Goal: Task Accomplishment & Management: Complete application form

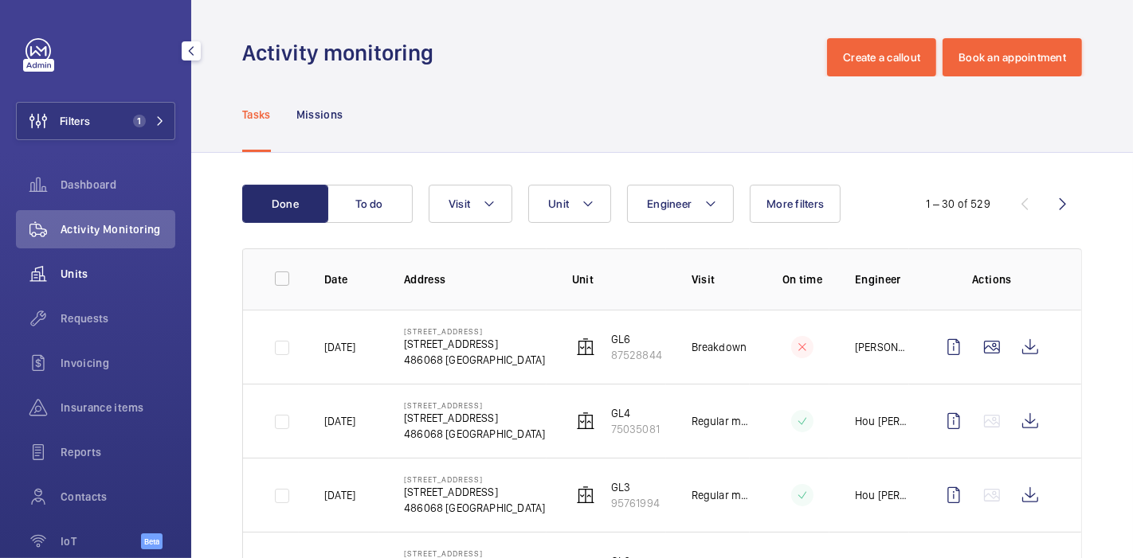
scroll to position [174, 0]
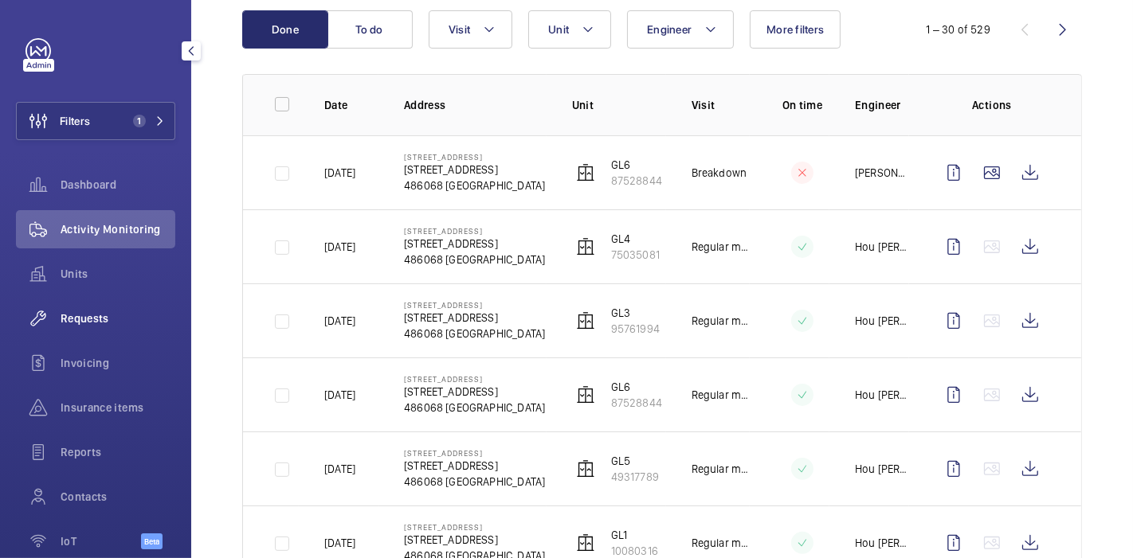
click at [96, 308] on div "Requests" at bounding box center [95, 319] width 159 height 38
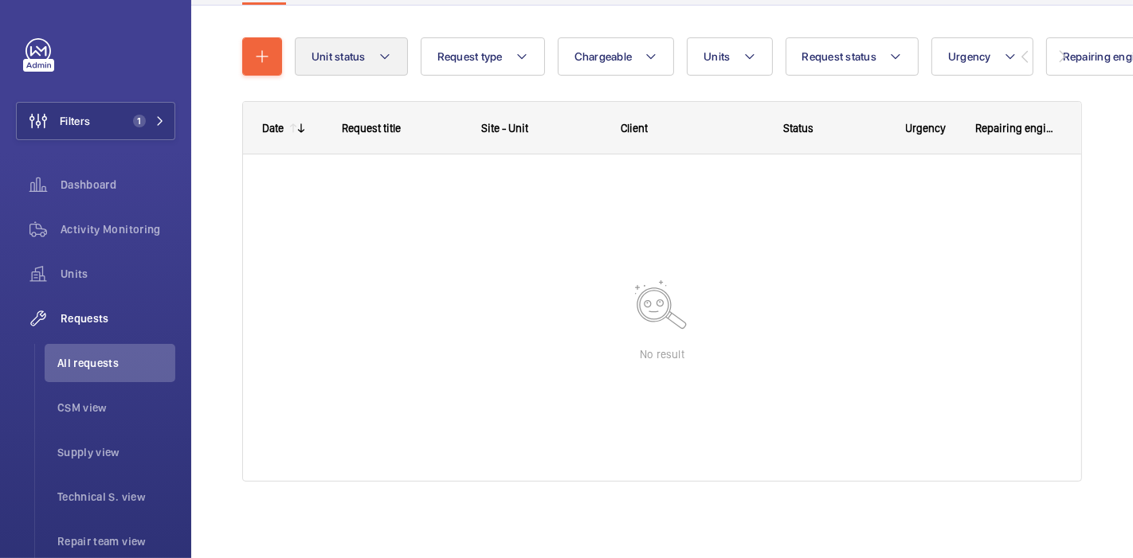
scroll to position [159, 0]
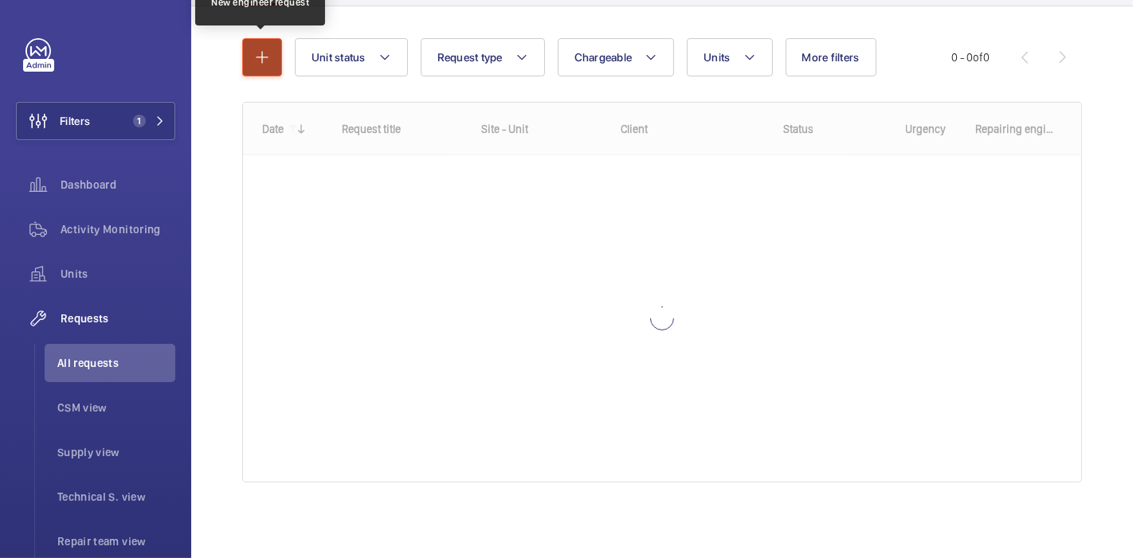
click at [265, 61] on mat-icon "button" at bounding box center [262, 57] width 19 height 19
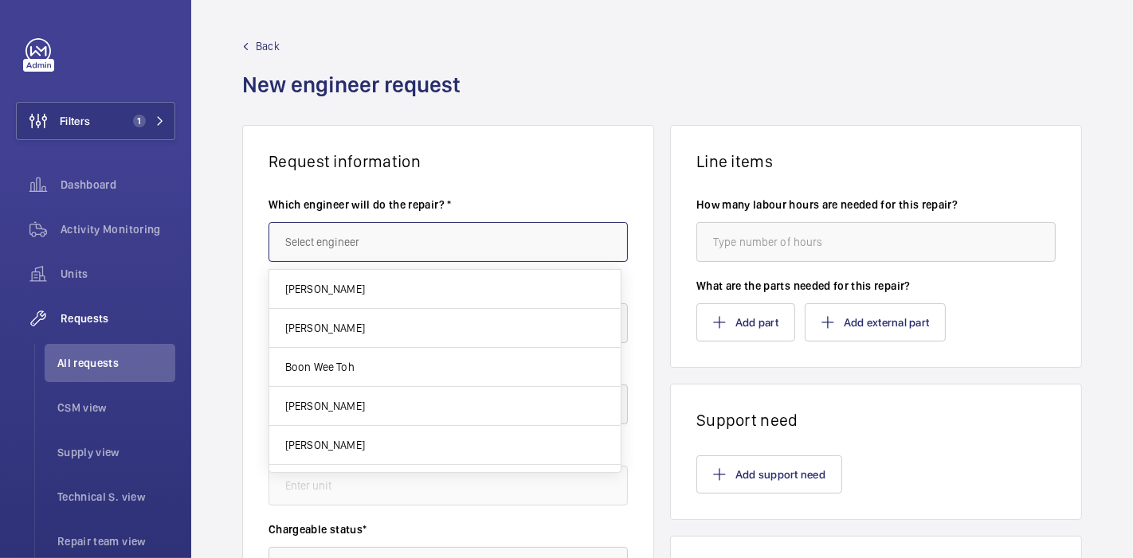
click at [339, 253] on input "text" at bounding box center [447, 242] width 359 height 40
click at [385, 242] on input "text" at bounding box center [447, 242] width 359 height 40
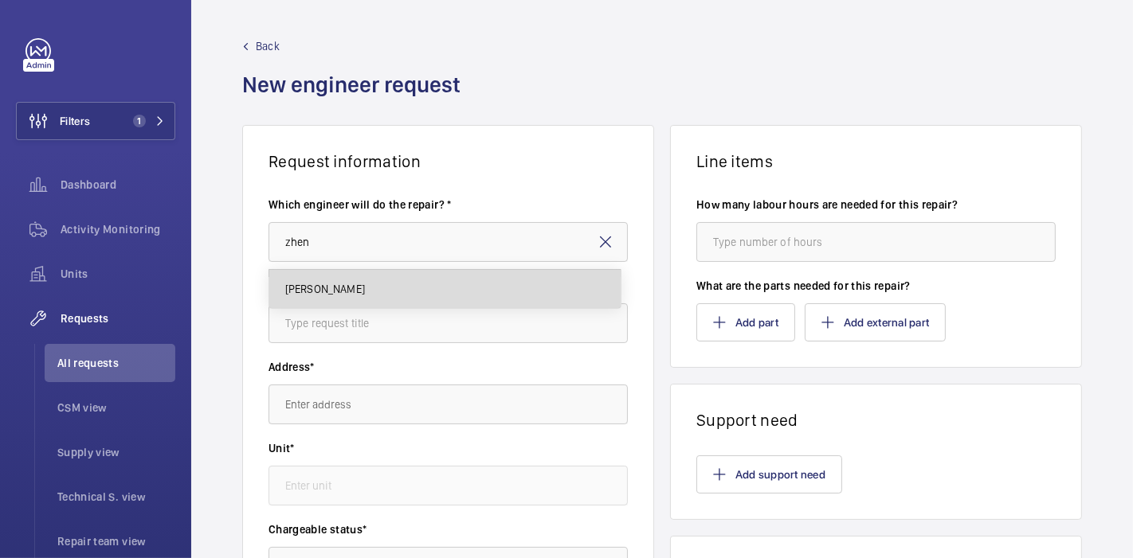
click at [403, 292] on mat-option "[PERSON_NAME]" at bounding box center [444, 289] width 351 height 38
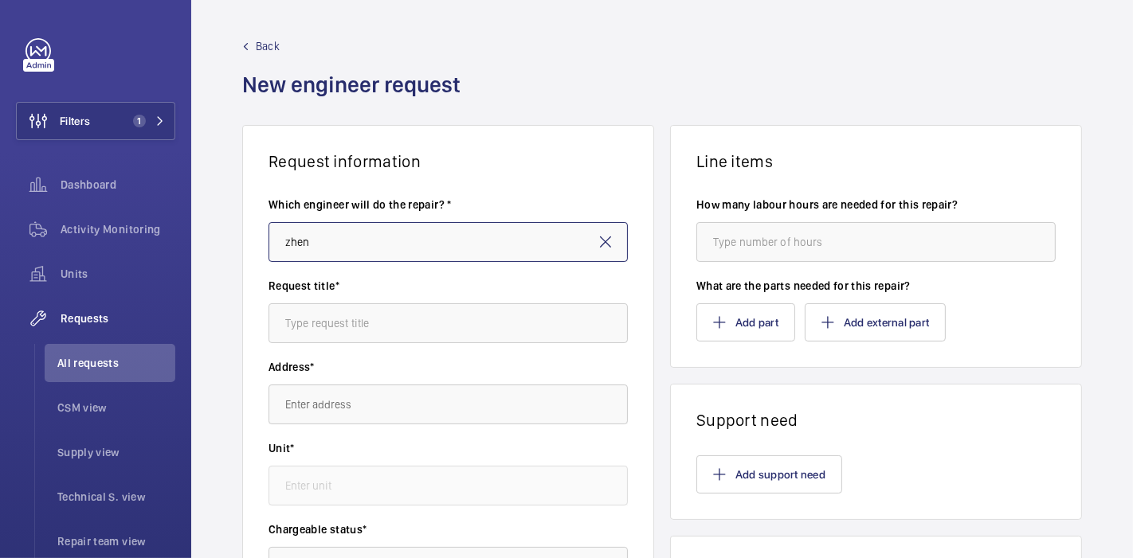
type input "[PERSON_NAME]"
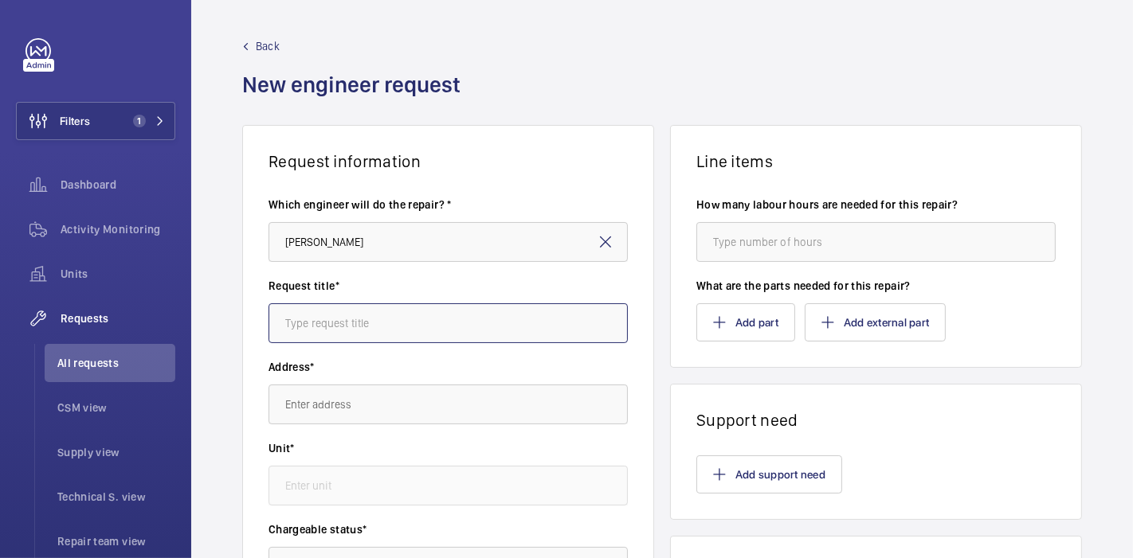
click at [407, 315] on input "text" at bounding box center [447, 324] width 359 height 40
type input "^"
type input "69 [GEOGRAPHIC_DATA] : Repair"
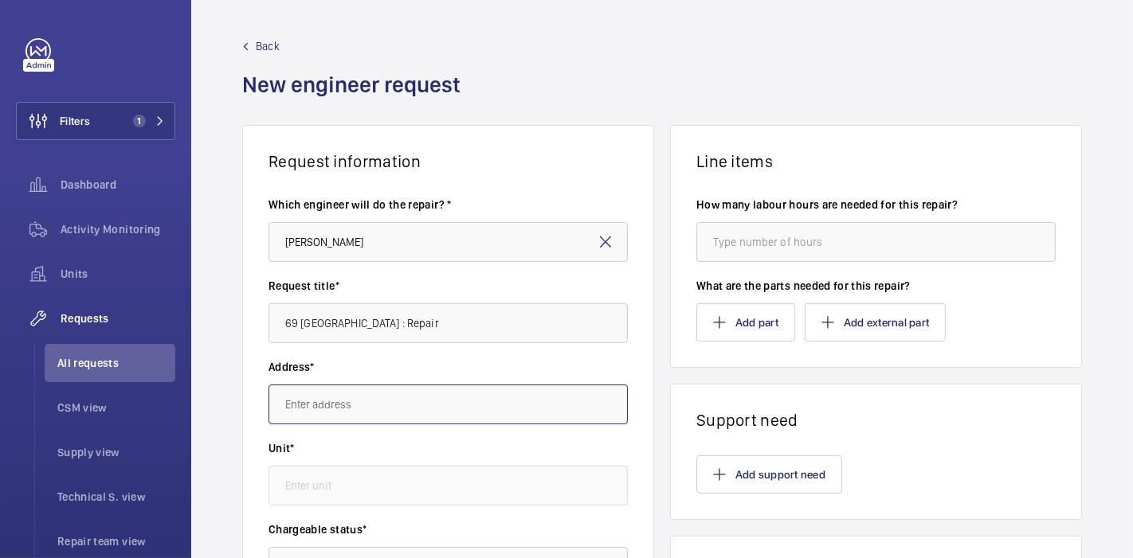
click at [430, 393] on input "text" at bounding box center [447, 405] width 359 height 40
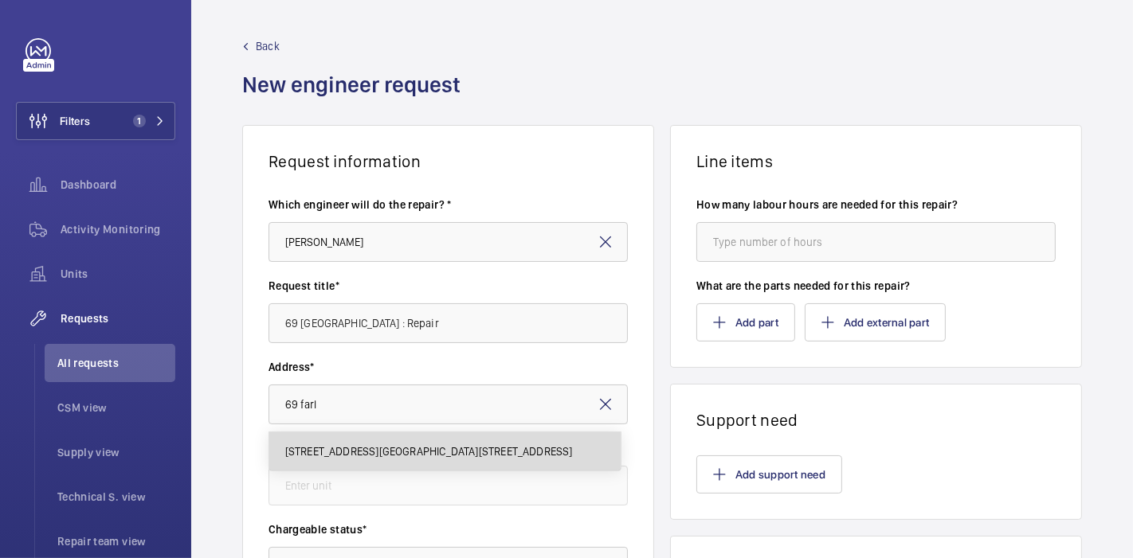
click at [450, 458] on span "[STREET_ADDRESS][GEOGRAPHIC_DATA][STREET_ADDRESS]" at bounding box center [429, 452] width 288 height 16
type input "[STREET_ADDRESS][GEOGRAPHIC_DATA][STREET_ADDRESS]"
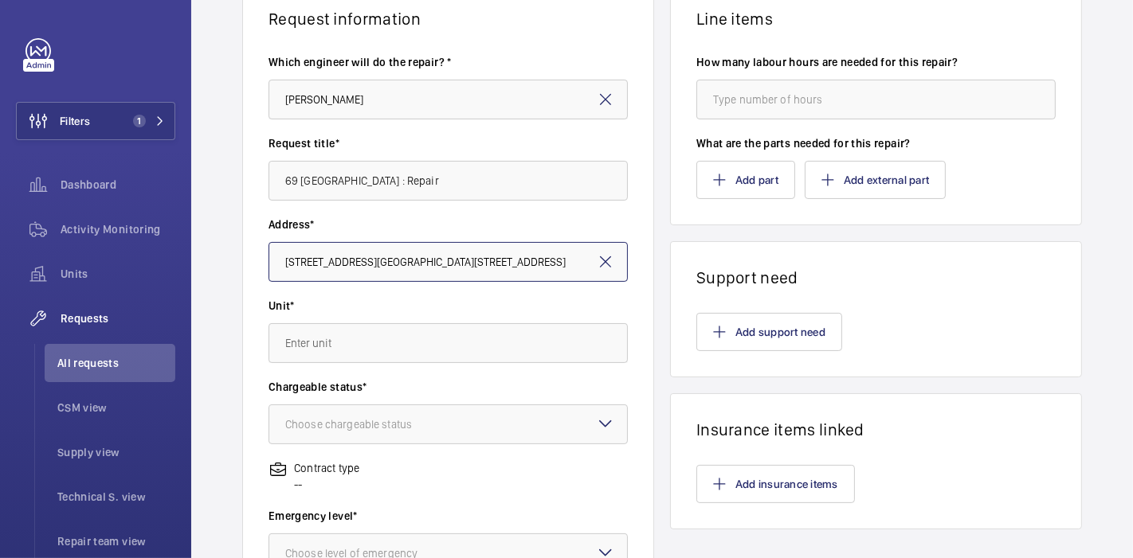
scroll to position [143, 0]
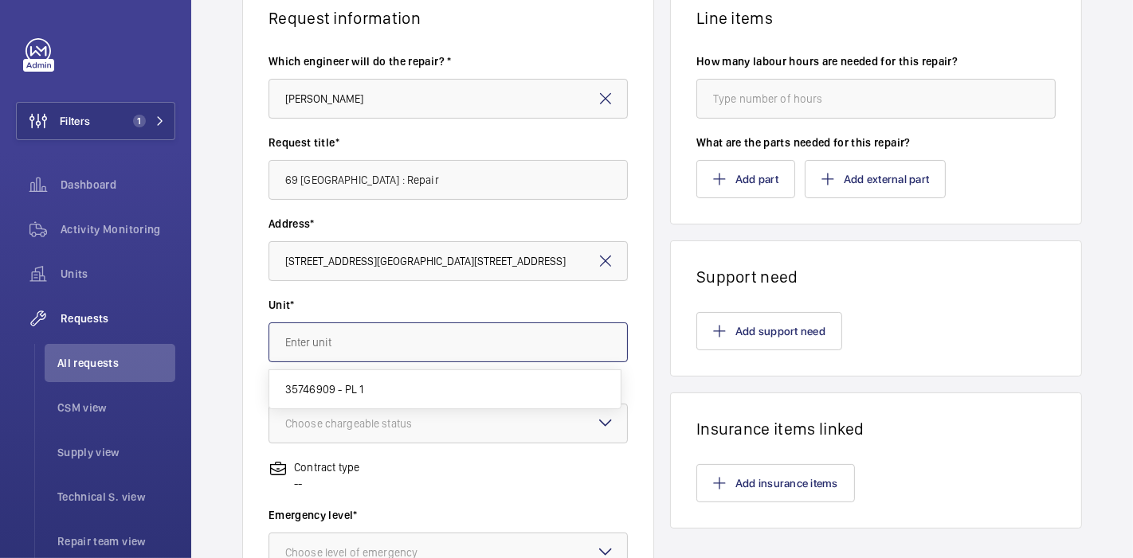
click at [468, 359] on input "text" at bounding box center [447, 343] width 359 height 40
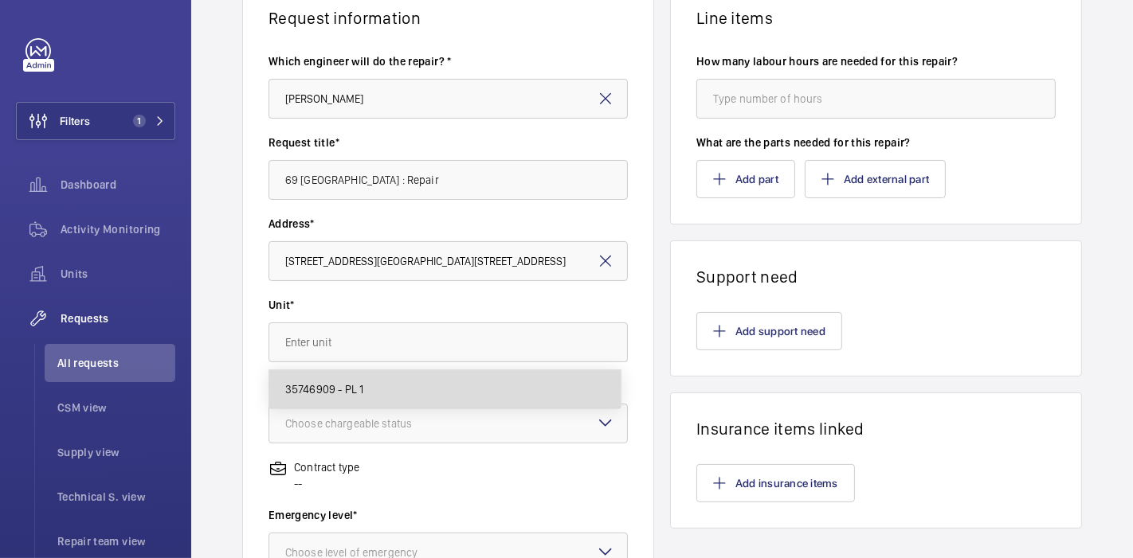
click at [468, 371] on mat-option "35746909 - PL 1" at bounding box center [444, 389] width 351 height 38
type input "35746909 - PL 1"
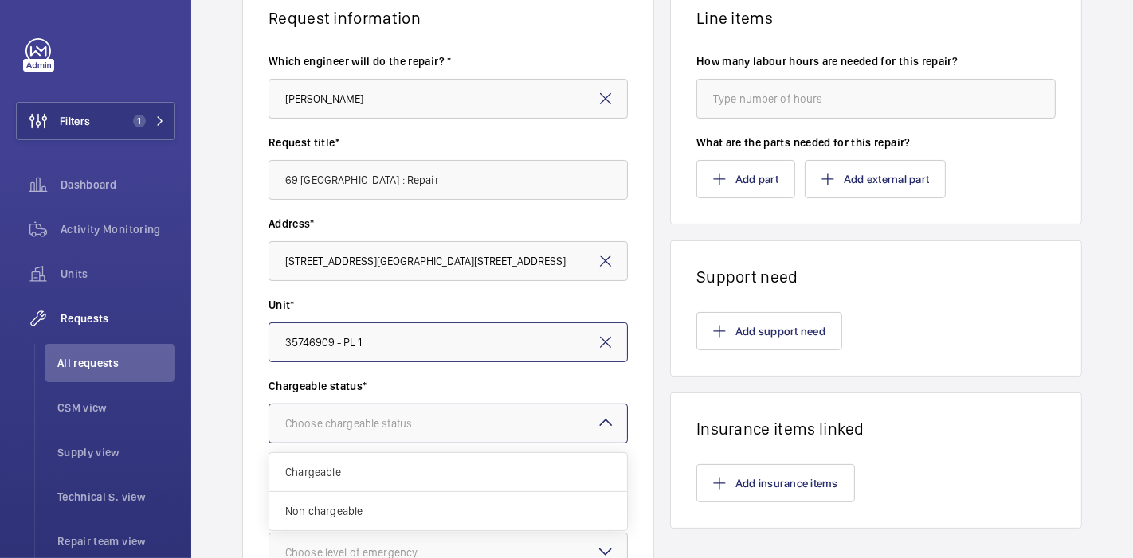
click at [458, 421] on div at bounding box center [448, 424] width 358 height 38
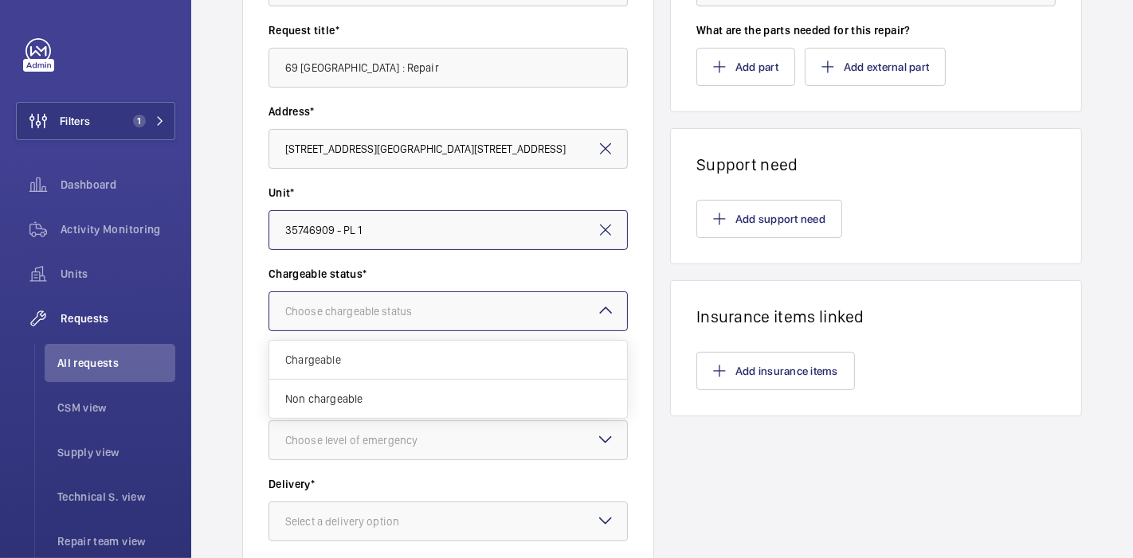
scroll to position [257, 0]
click at [451, 355] on span "Chargeable" at bounding box center [448, 359] width 326 height 16
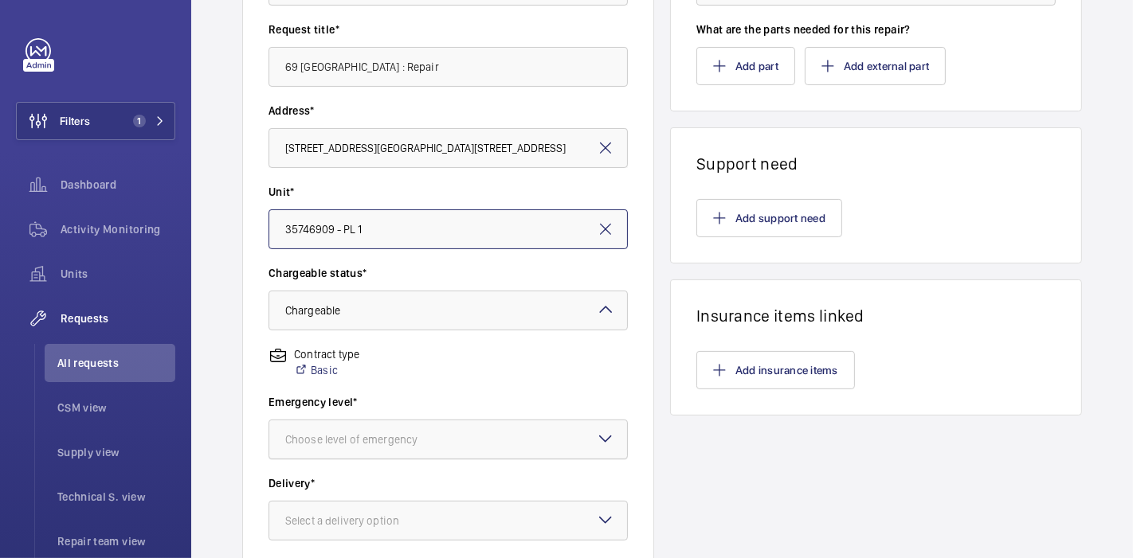
click at [442, 432] on div "Choose level of emergency" at bounding box center [371, 440] width 172 height 16
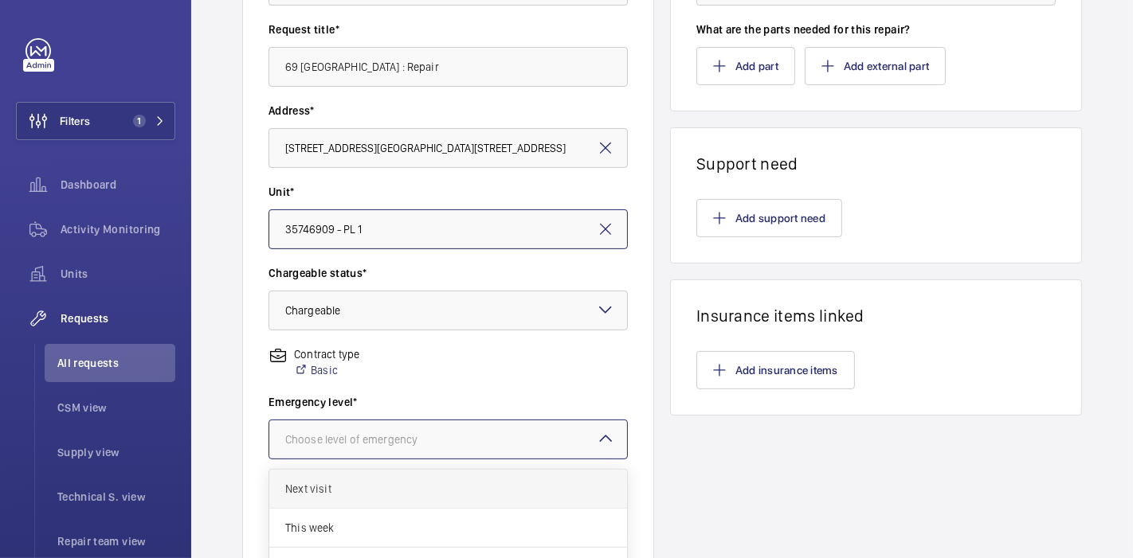
click at [428, 499] on div "Next visit" at bounding box center [448, 489] width 358 height 39
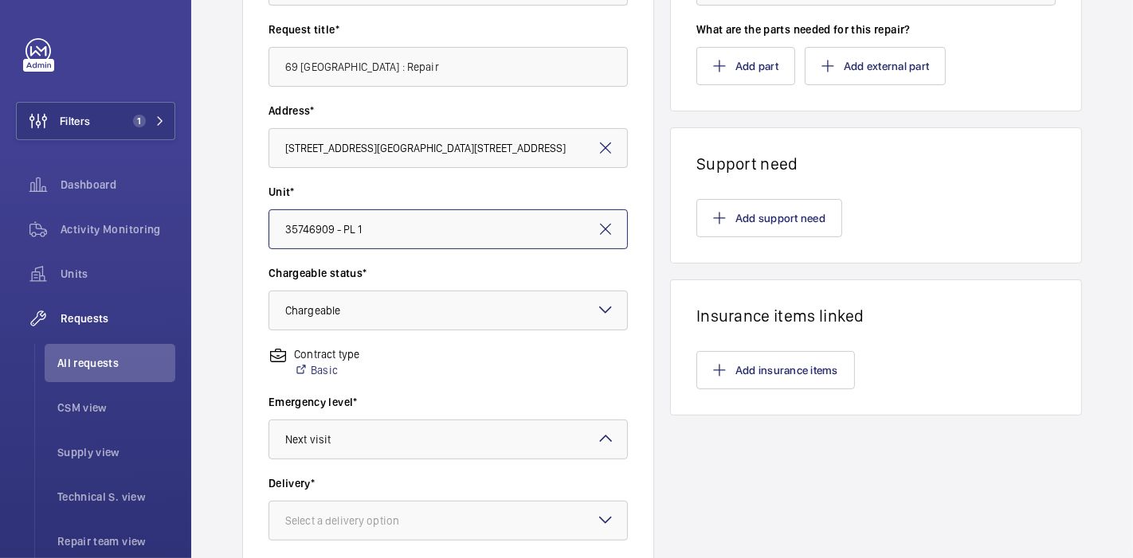
scroll to position [486, 0]
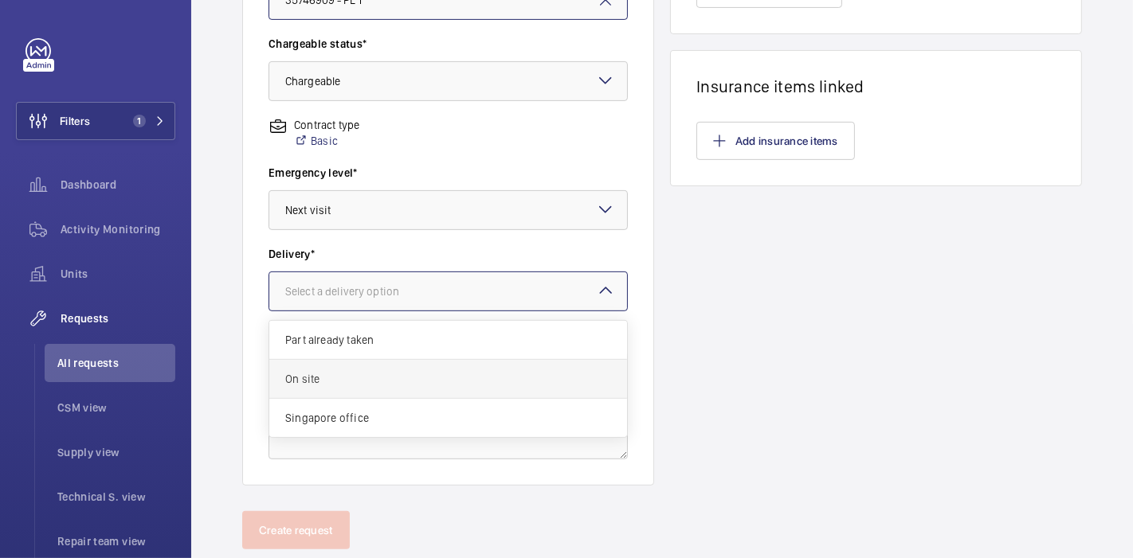
drag, startPoint x: 440, startPoint y: 290, endPoint x: 433, endPoint y: 361, distance: 71.3
click at [433, 312] on ng-select "Select a delivery option Part already taken On site [GEOGRAPHIC_DATA] office" at bounding box center [447, 292] width 359 height 40
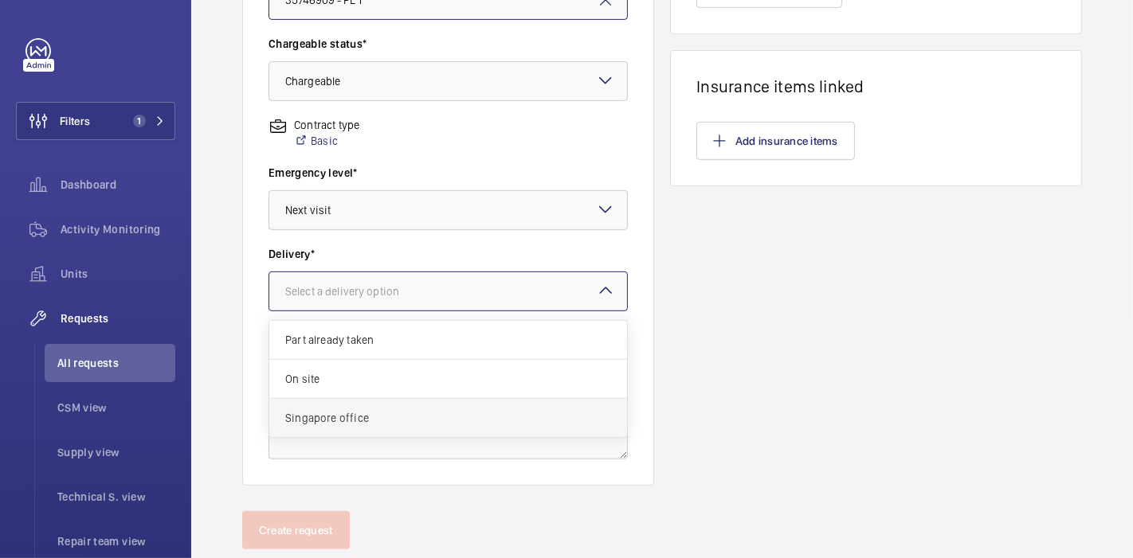
click at [430, 399] on div "Singapore office" at bounding box center [448, 418] width 358 height 38
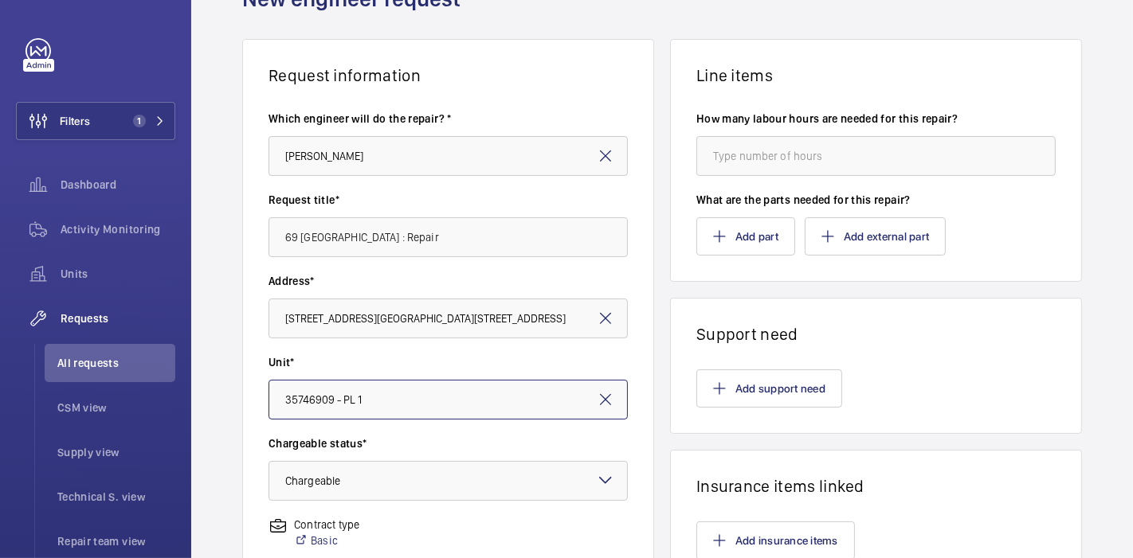
scroll to position [84, 0]
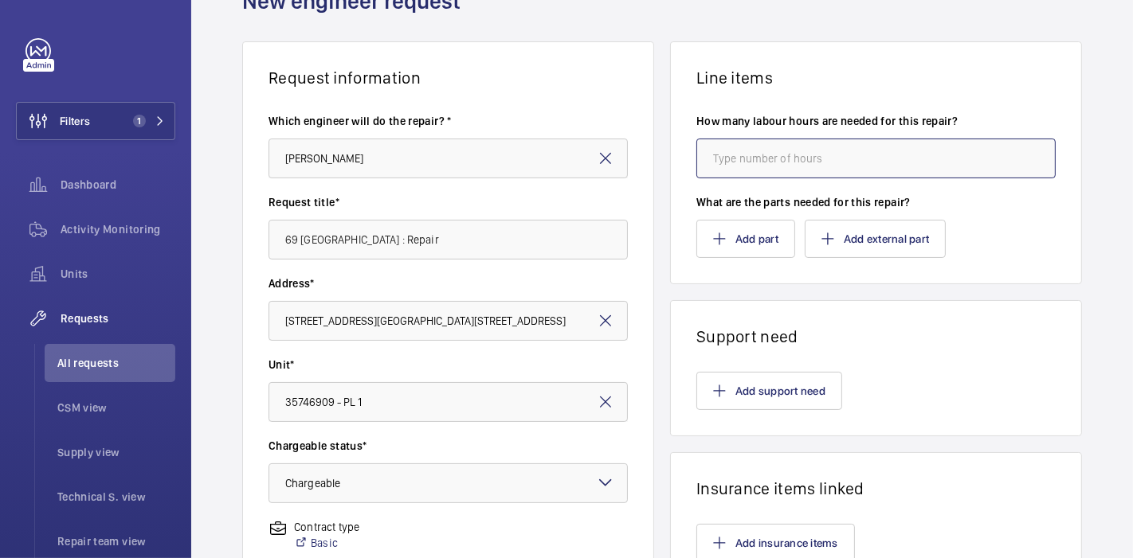
click at [750, 158] on input "number" at bounding box center [875, 159] width 359 height 40
type input "4"
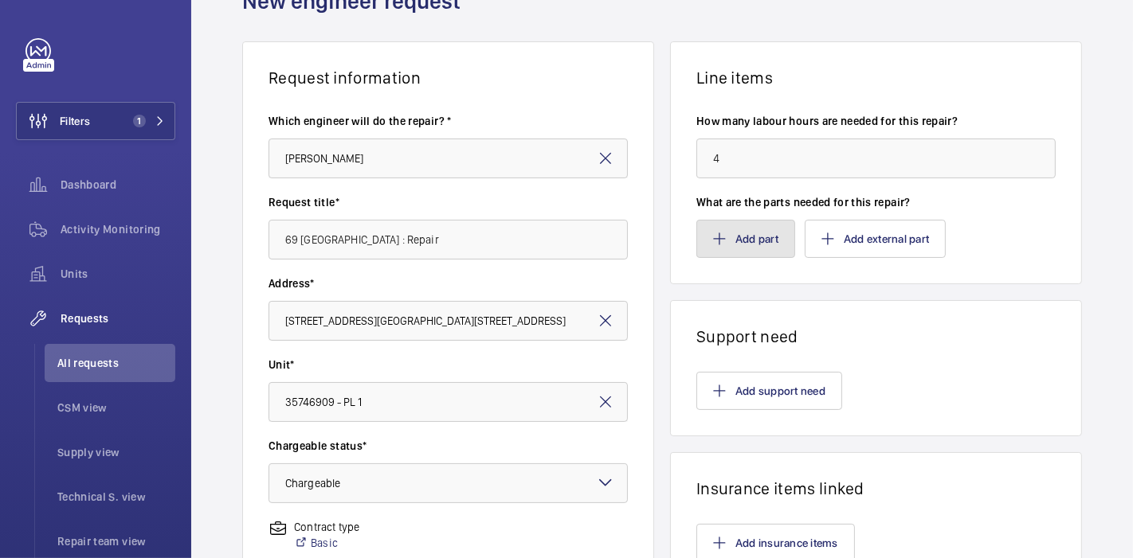
click at [745, 229] on button "Add part" at bounding box center [745, 239] width 99 height 38
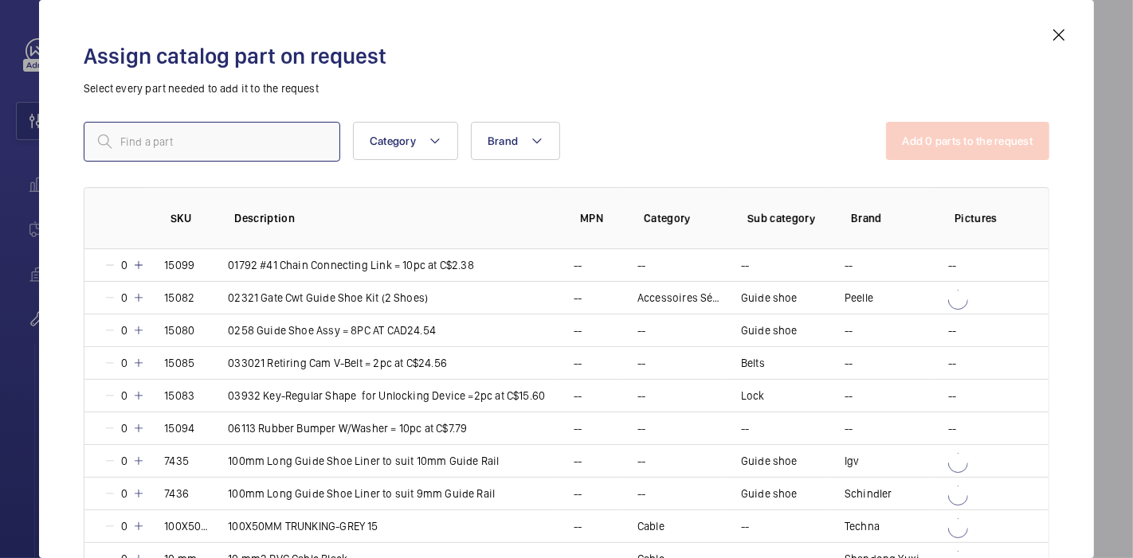
click at [300, 127] on input "text" at bounding box center [212, 142] width 257 height 40
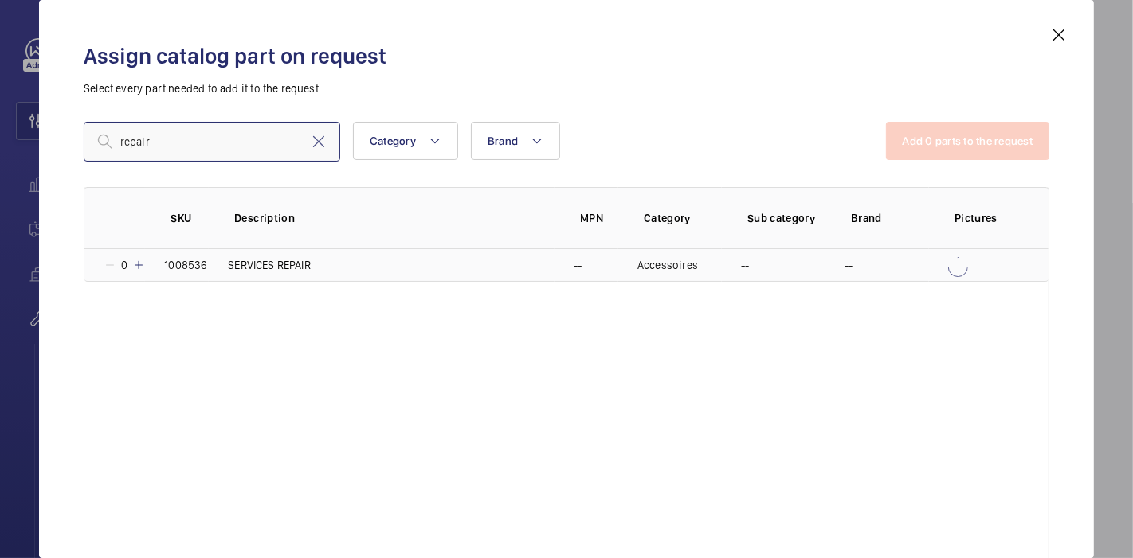
type input "repair"
click at [142, 261] on mat-icon at bounding box center [138, 265] width 13 height 13
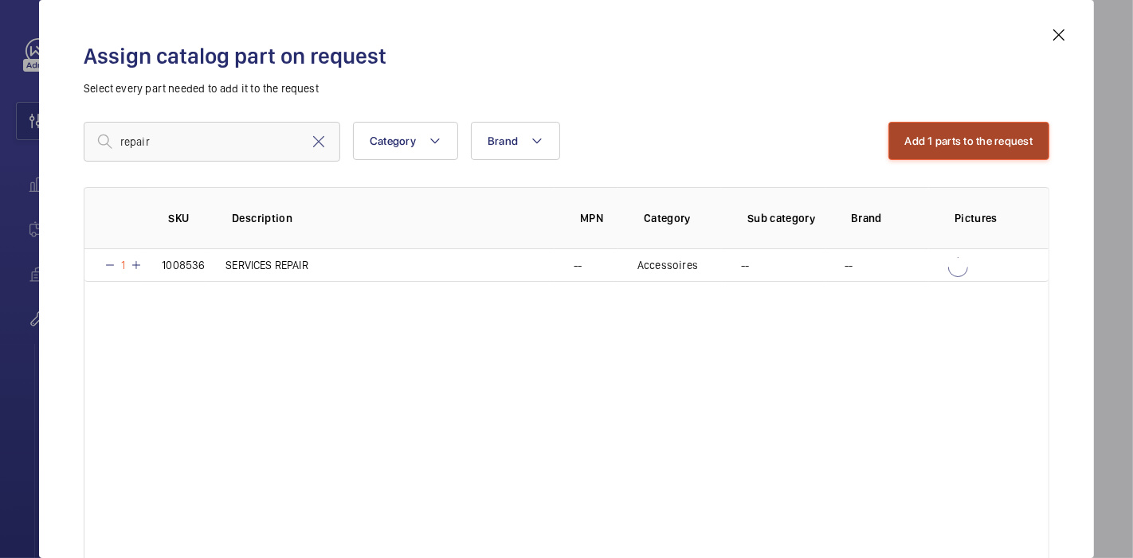
click at [895, 145] on button "Add 1 parts to the request" at bounding box center [969, 141] width 162 height 38
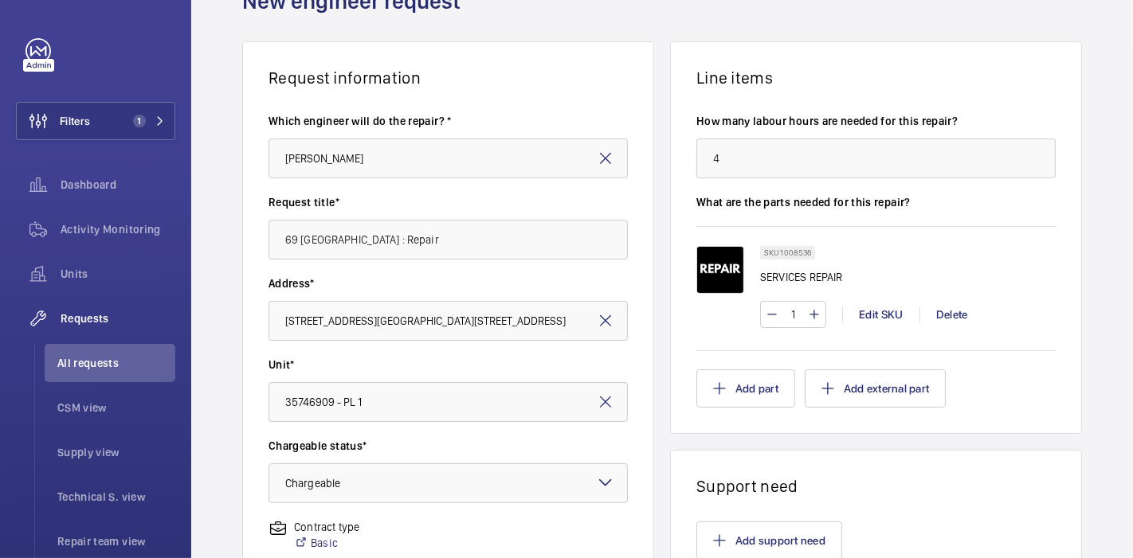
scroll to position [527, 0]
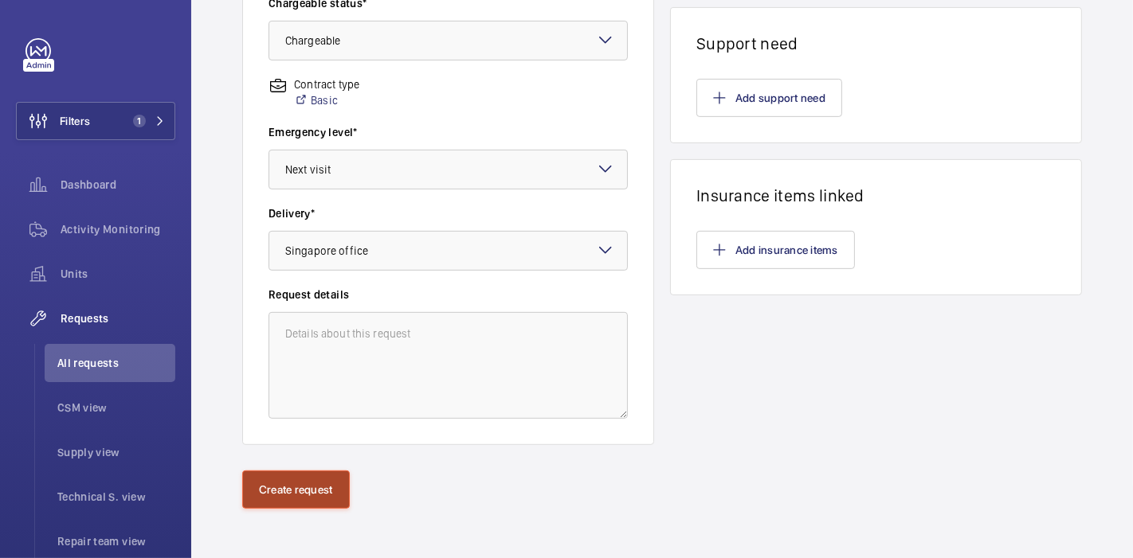
click at [298, 484] on button "Create request" at bounding box center [296, 490] width 108 height 38
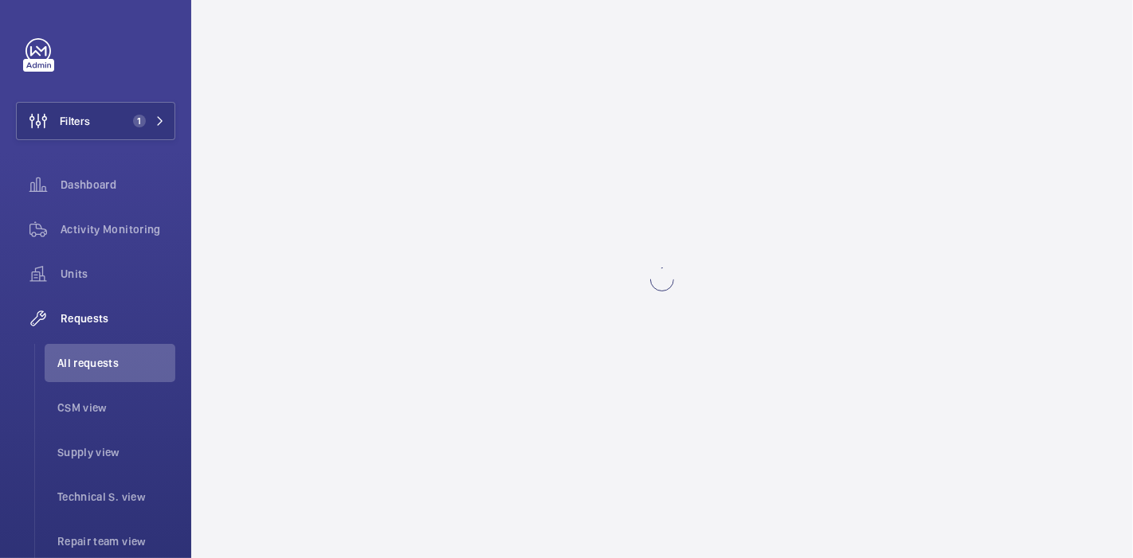
scroll to position [0, 0]
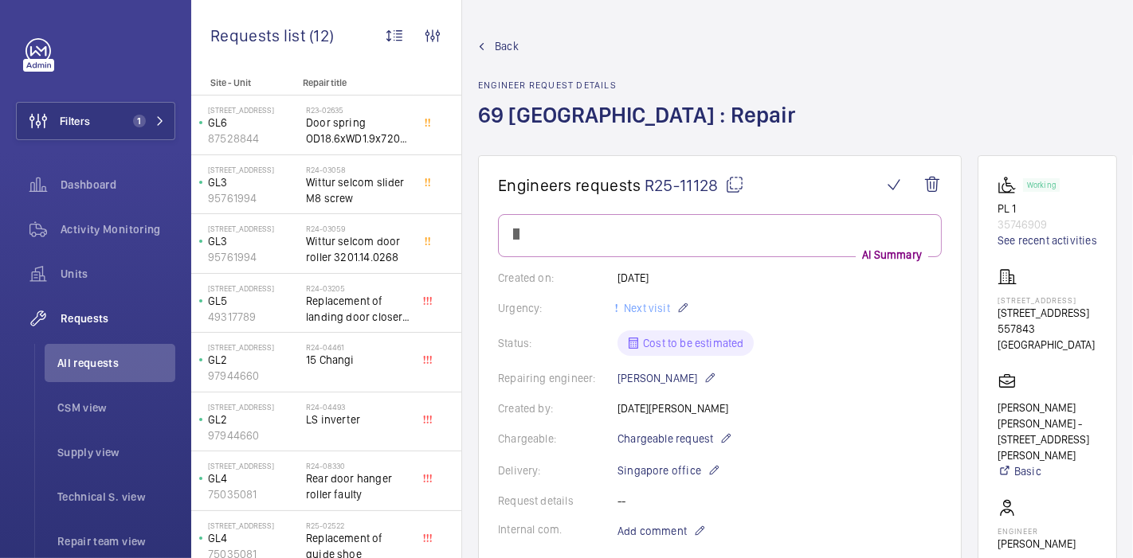
click at [726, 185] on mat-icon at bounding box center [734, 184] width 19 height 19
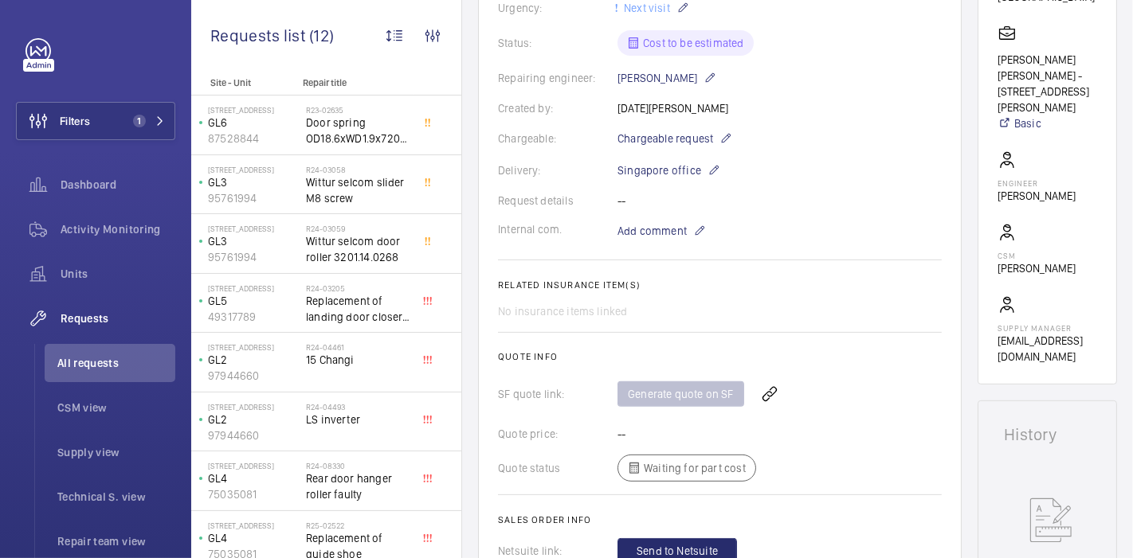
scroll to position [351, 0]
click at [761, 392] on wm-front-icon-button at bounding box center [769, 392] width 38 height 38
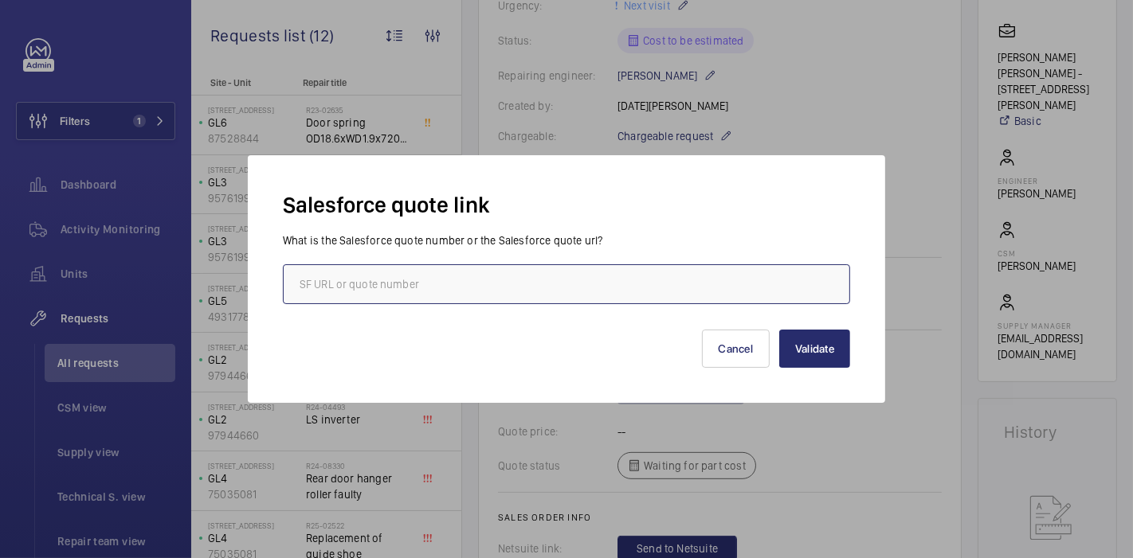
click at [684, 281] on input "text" at bounding box center [566, 285] width 567 height 40
paste input "00021528"
type input "00021528"
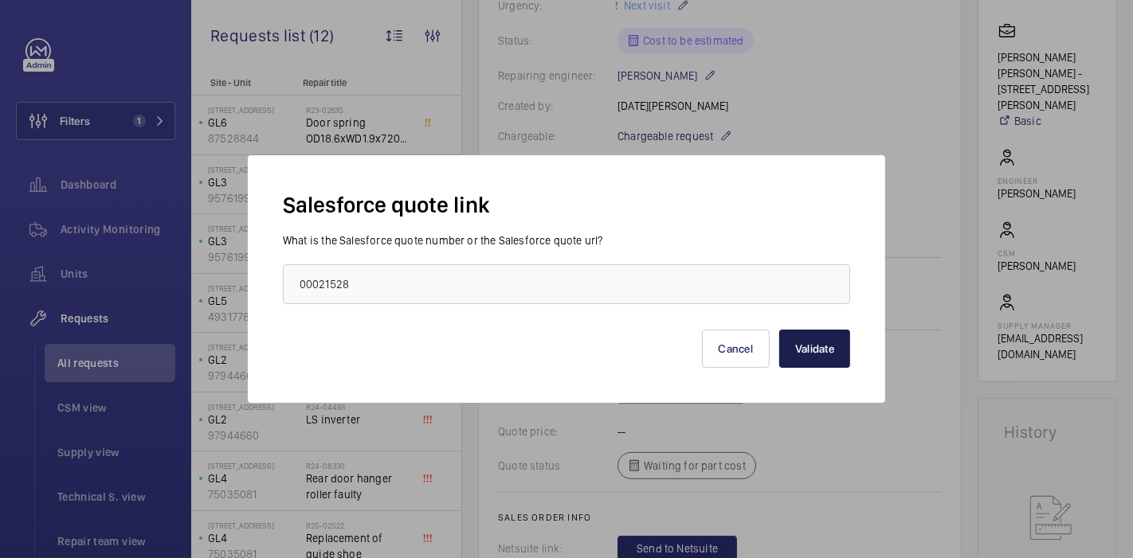
click at [809, 348] on button "Validate" at bounding box center [814, 349] width 71 height 38
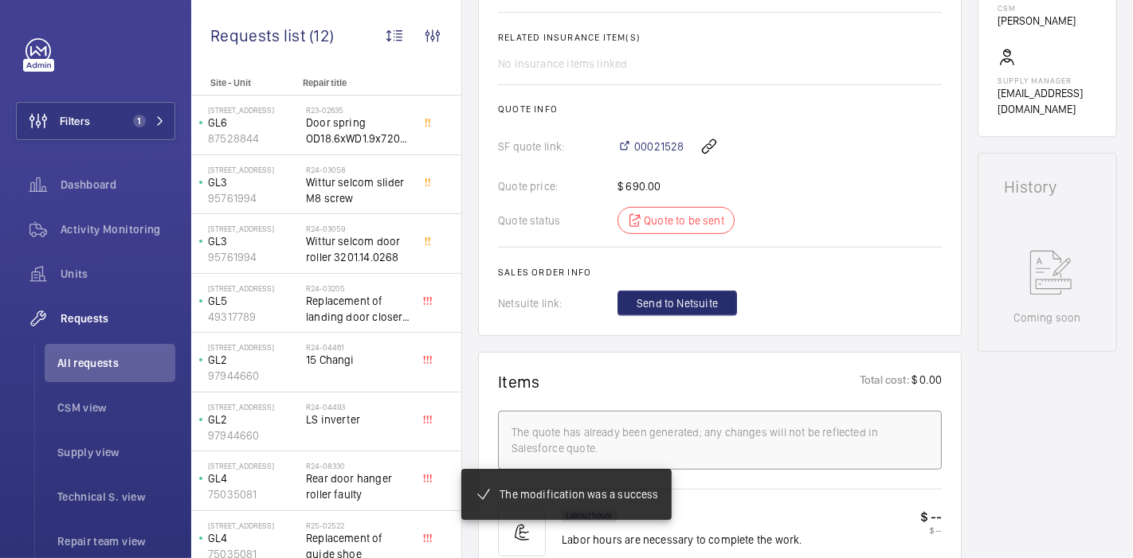
scroll to position [0, 0]
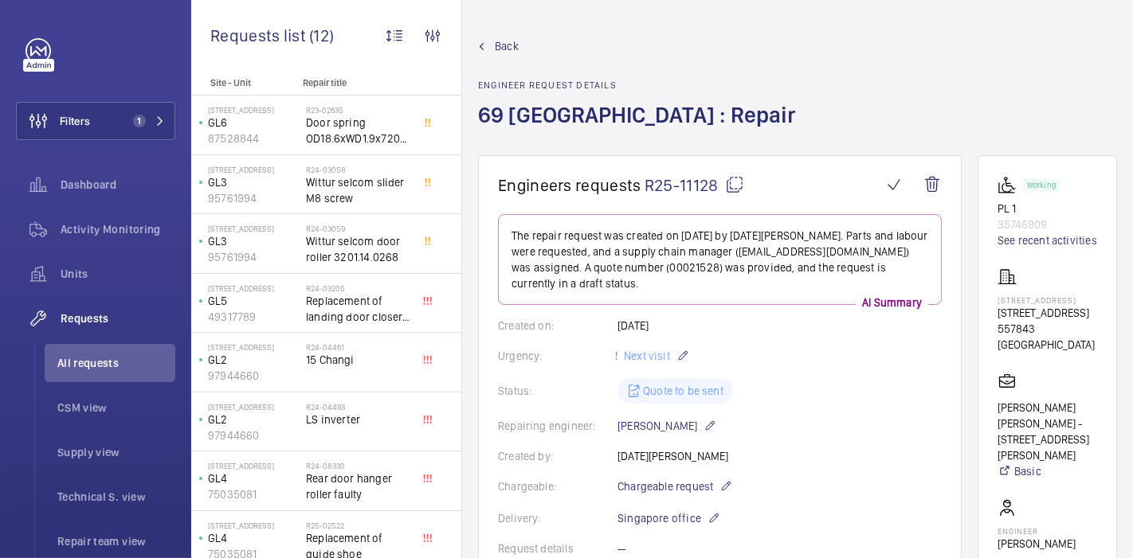
click at [496, 56] on div "Back Engineer request details 69 [GEOGRAPHIC_DATA] : Repair" at bounding box center [641, 96] width 327 height 117
click at [494, 51] on link "Back" at bounding box center [641, 46] width 327 height 16
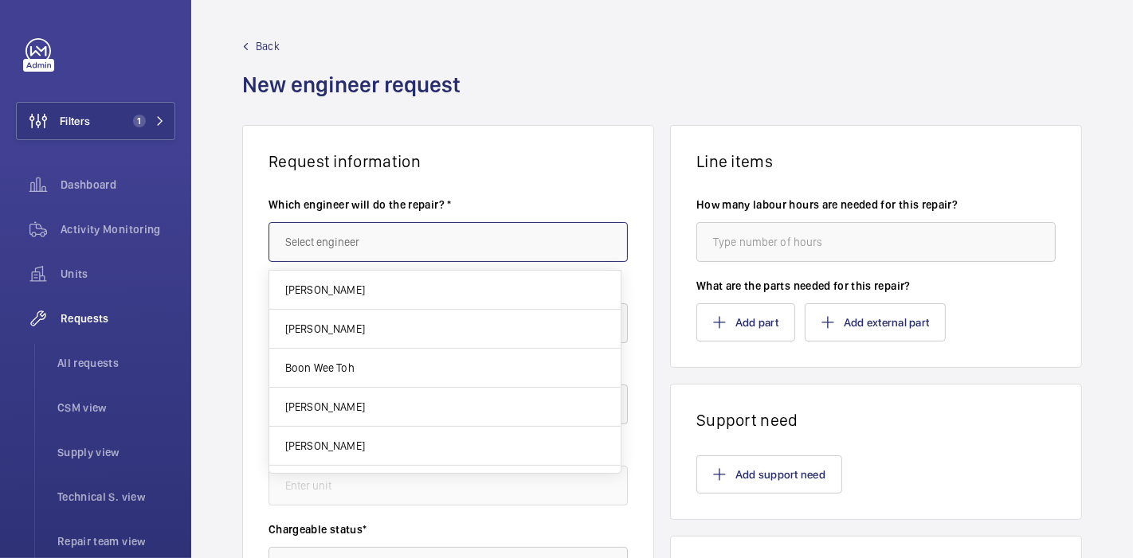
click at [322, 244] on input "text" at bounding box center [447, 242] width 359 height 40
click at [223, 230] on div "Request information Which engineer will do the repair? * Request title* Address…" at bounding box center [662, 561] width 942 height 872
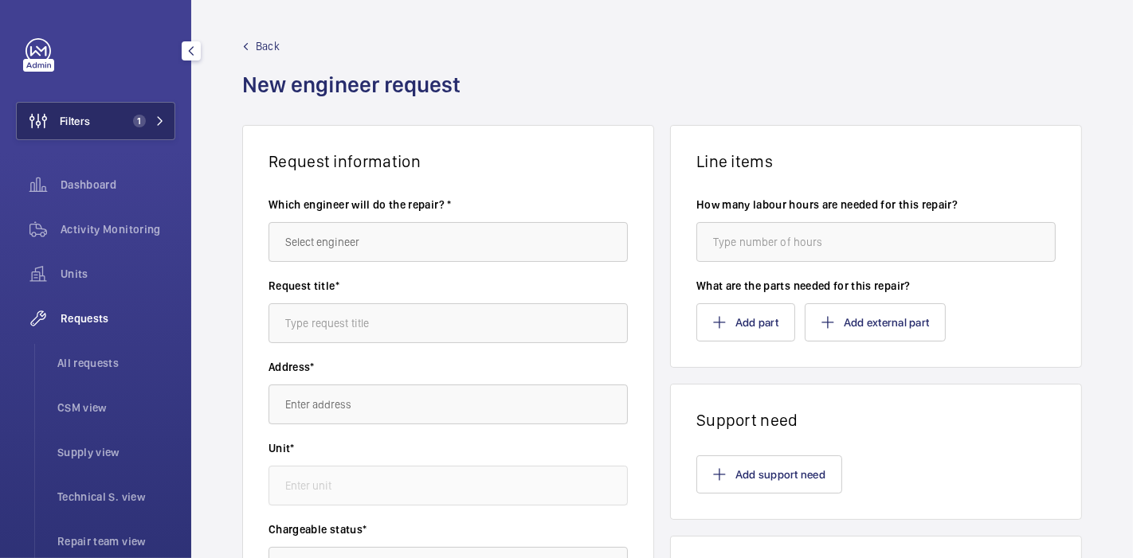
click at [128, 124] on span "1" at bounding box center [136, 121] width 19 height 13
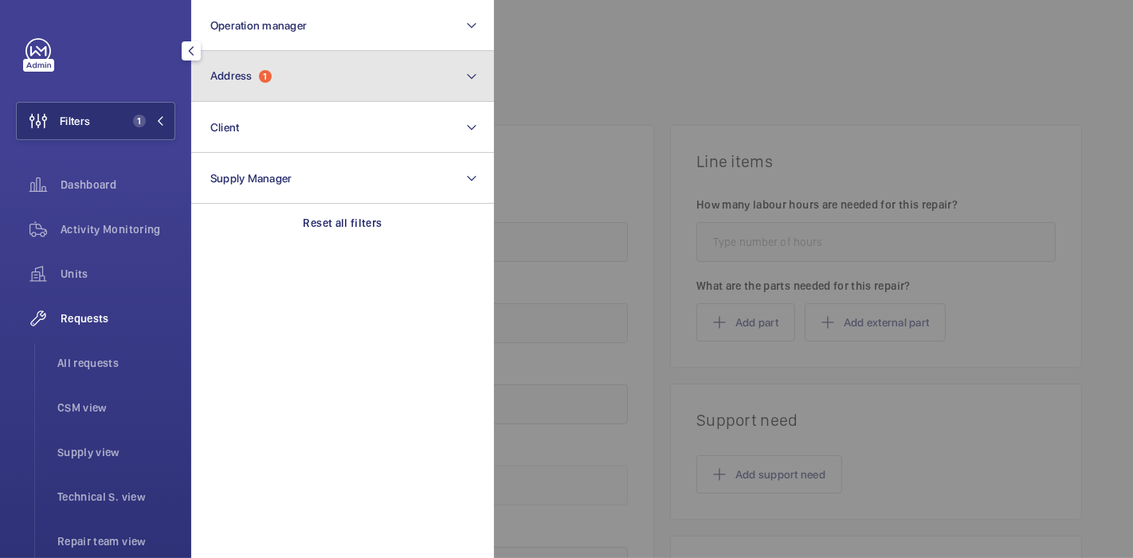
click at [241, 75] on span "Address" at bounding box center [231, 75] width 42 height 13
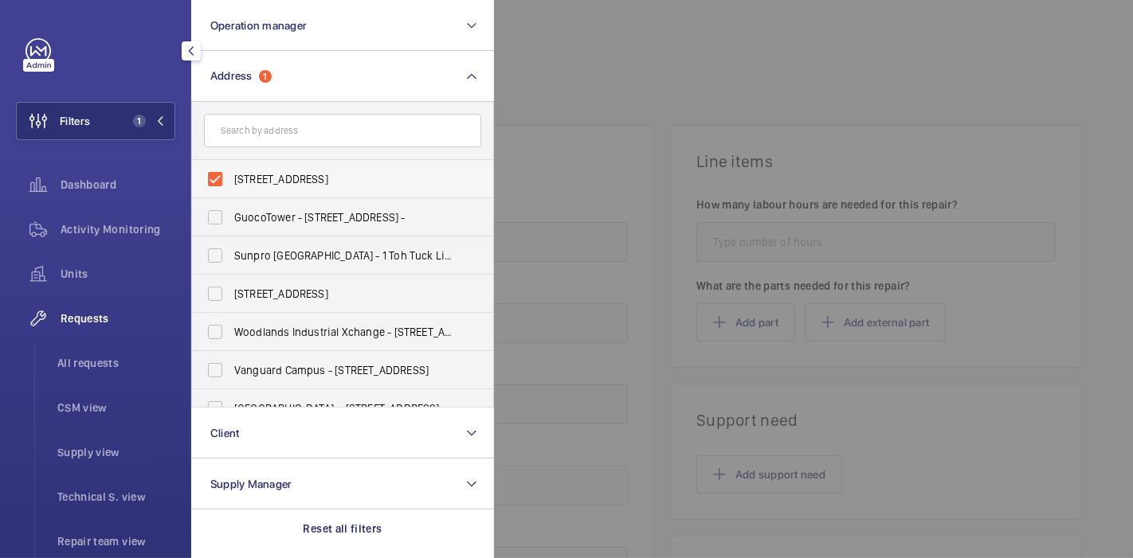
click at [213, 178] on label "[STREET_ADDRESS]" at bounding box center [330, 179] width 277 height 38
click at [213, 178] on input "[STREET_ADDRESS]" at bounding box center [215, 179] width 32 height 32
checkbox input "false"
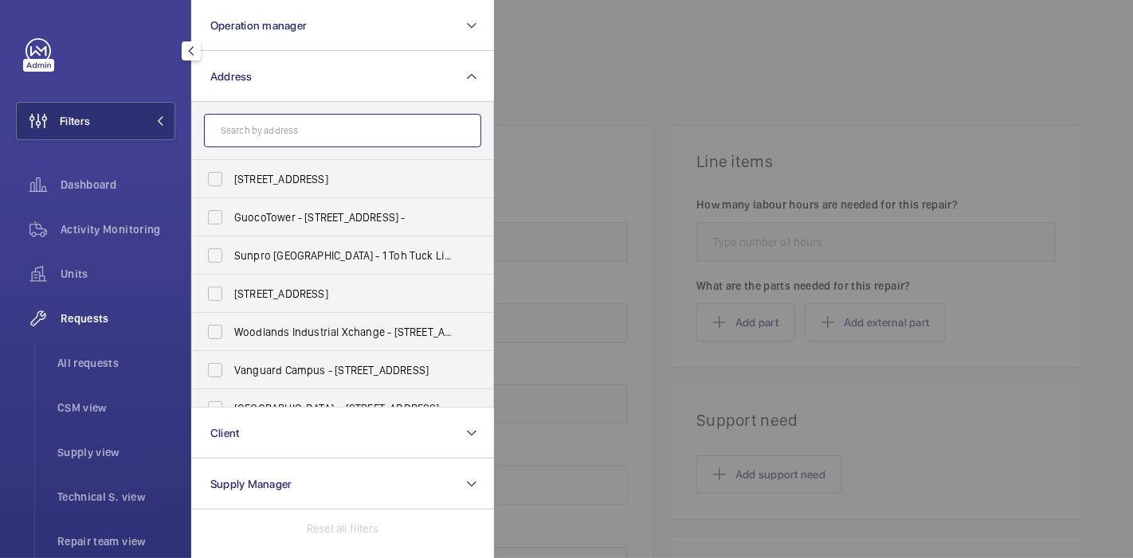
click at [255, 126] on input "text" at bounding box center [342, 130] width 277 height 33
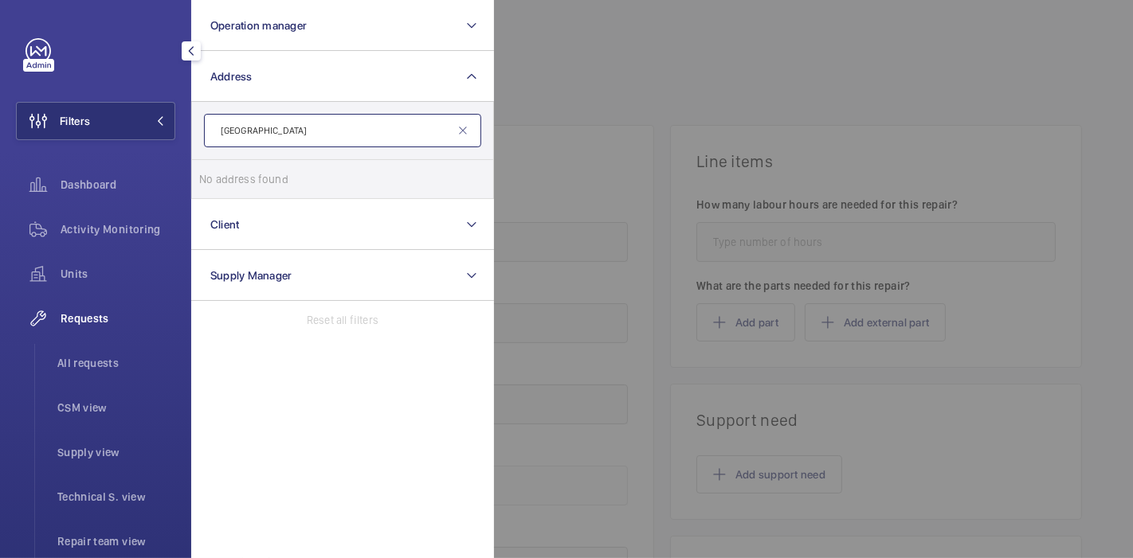
click at [241, 135] on input "[GEOGRAPHIC_DATA]" at bounding box center [342, 130] width 277 height 33
type input "north view"
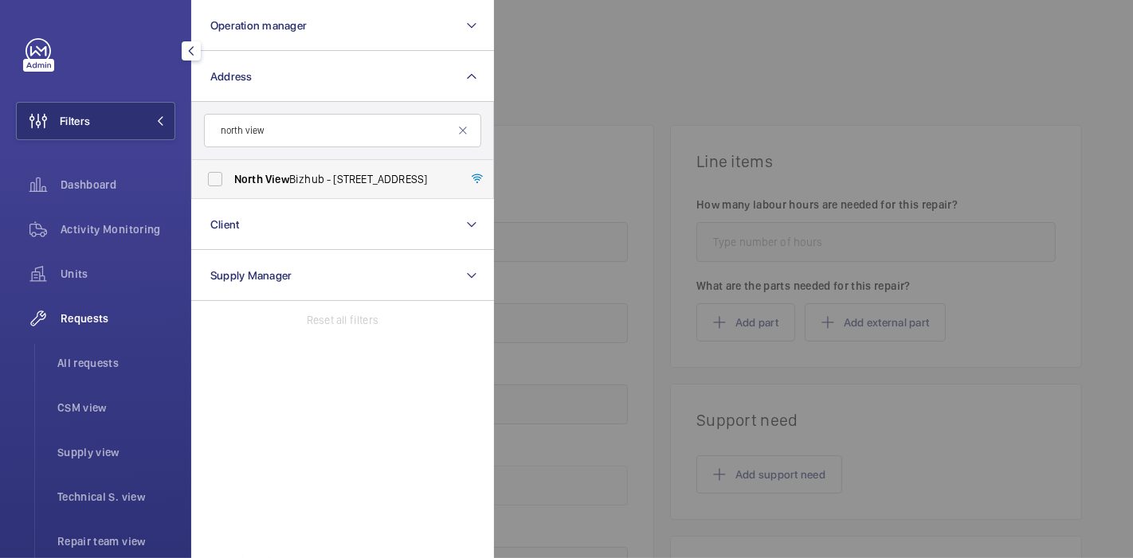
click at [249, 182] on span "North" at bounding box center [248, 179] width 29 height 13
click at [231, 182] on input "North View Bizhub - [STREET_ADDRESS]" at bounding box center [215, 179] width 32 height 32
checkbox input "true"
click at [113, 219] on div "Activity Monitoring" at bounding box center [95, 229] width 159 height 38
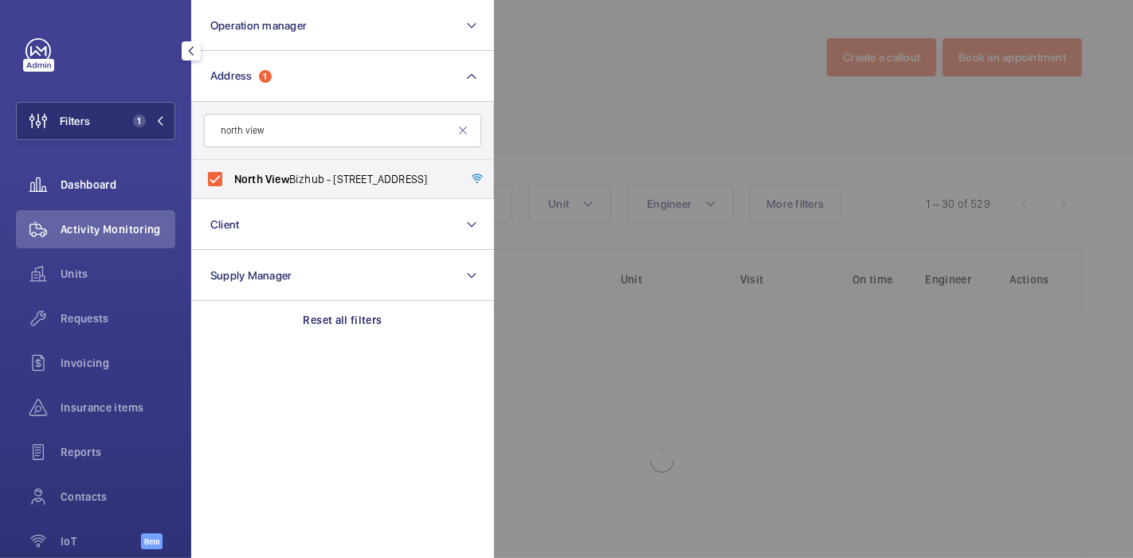
click at [101, 183] on span "Dashboard" at bounding box center [118, 185] width 115 height 16
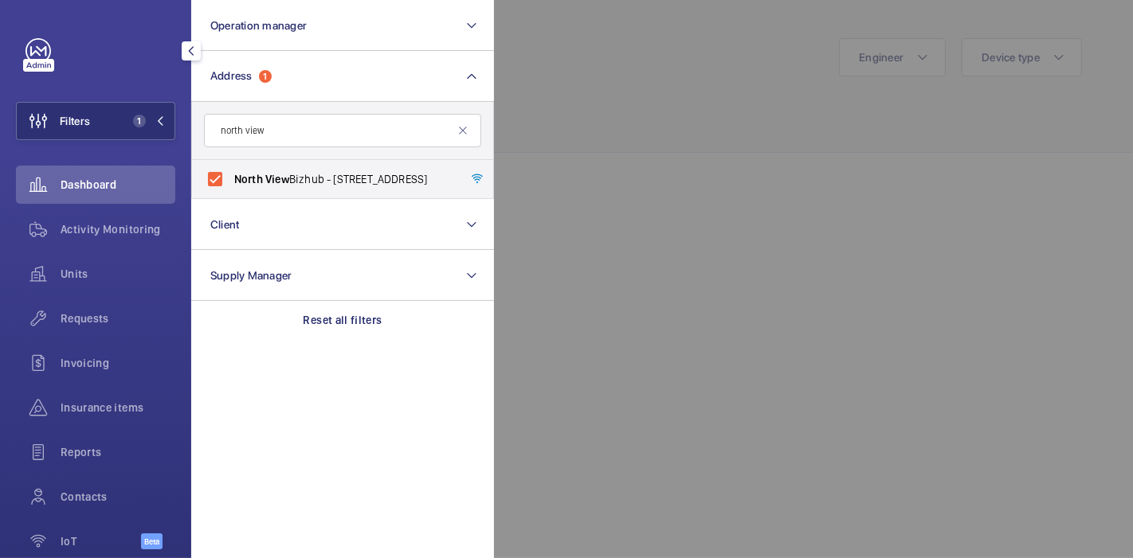
click at [515, 121] on div at bounding box center [1060, 279] width 1133 height 558
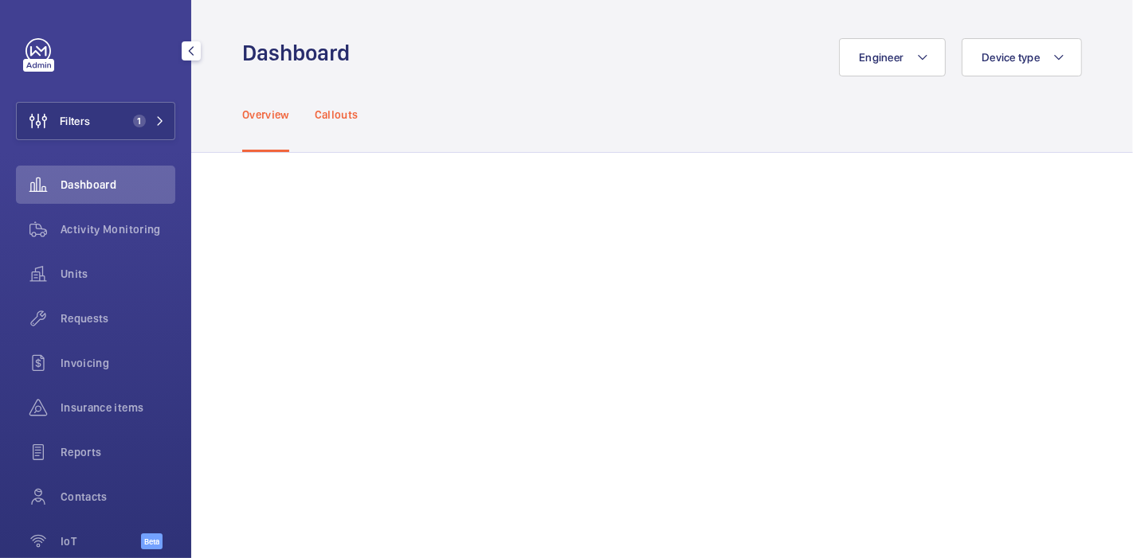
click at [339, 116] on p "Callouts" at bounding box center [337, 115] width 44 height 16
click at [247, 108] on p "Overview" at bounding box center [265, 115] width 47 height 16
click at [108, 442] on div "Reports" at bounding box center [95, 452] width 159 height 38
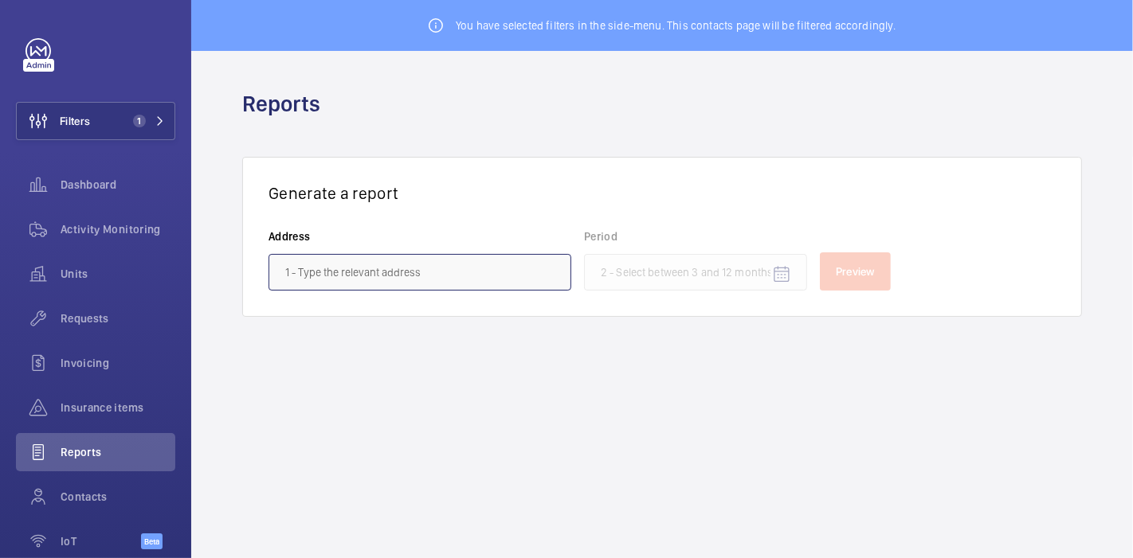
click at [515, 267] on input "text" at bounding box center [419, 272] width 303 height 37
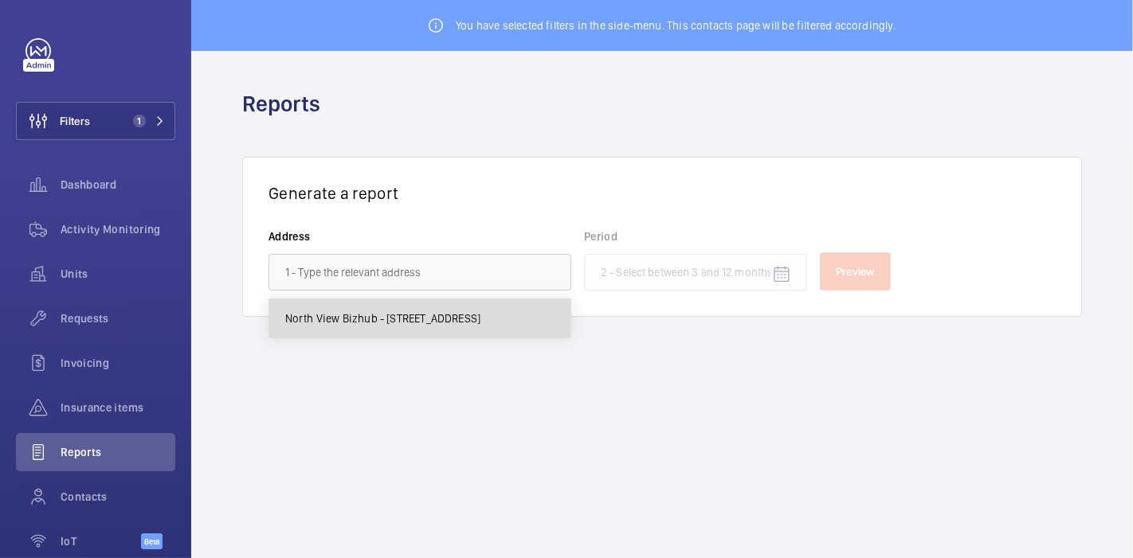
click at [481, 313] on span "North View Bizhub - [STREET_ADDRESS]" at bounding box center [383, 319] width 196 height 16
type input "North View Bizhub - [STREET_ADDRESS]"
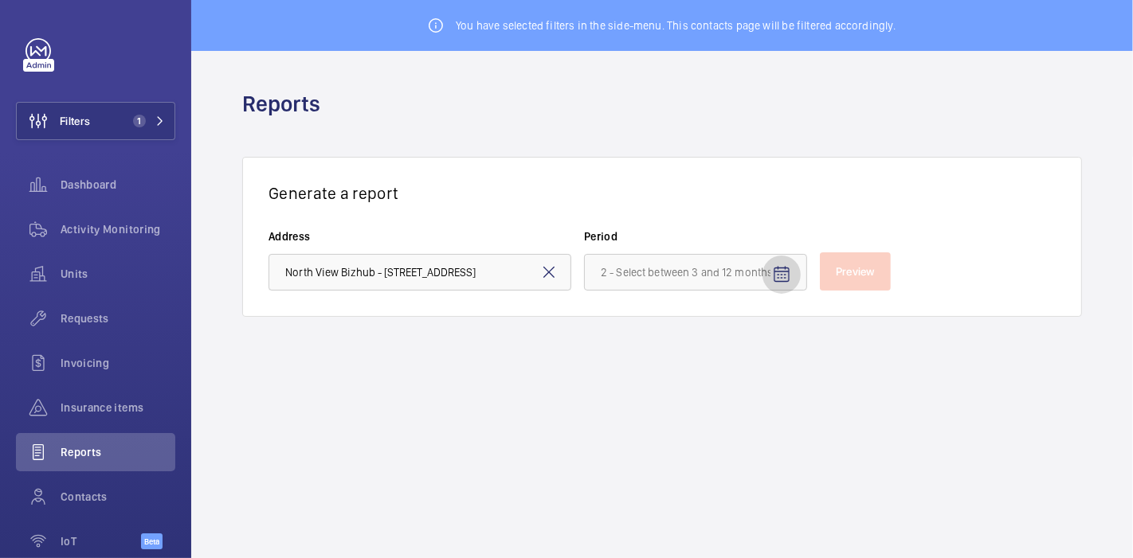
click at [782, 266] on mat-icon "Open calendar" at bounding box center [781, 274] width 19 height 19
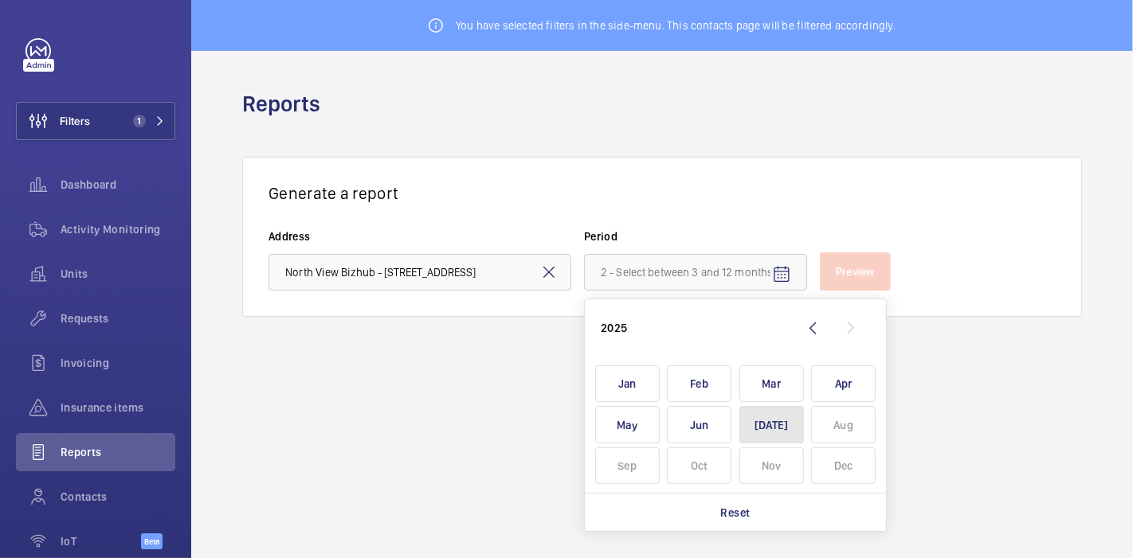
click at [762, 423] on span "[DATE]" at bounding box center [771, 424] width 65 height 37
click at [697, 428] on span "Jun" at bounding box center [699, 424] width 65 height 37
click at [633, 412] on span "May" at bounding box center [627, 424] width 65 height 37
click at [877, 217] on div "Generate a report Address North View Bizhub - [STREET_ADDRESS] Period [DATE] Fe…" at bounding box center [662, 237] width 840 height 160
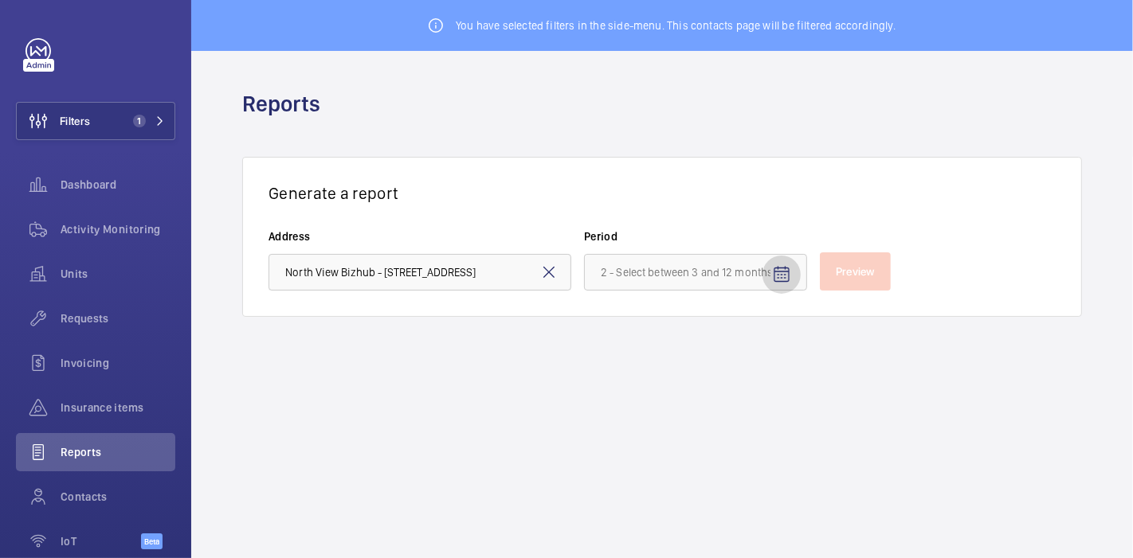
click at [779, 269] on mat-icon "Open calendar" at bounding box center [781, 274] width 19 height 19
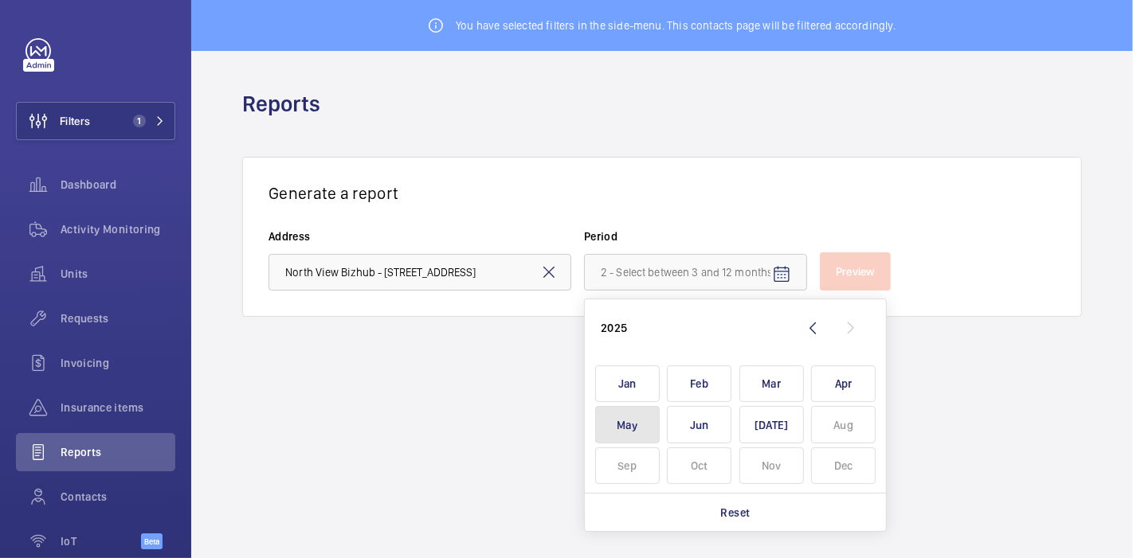
click at [633, 421] on span "May" at bounding box center [627, 424] width 65 height 37
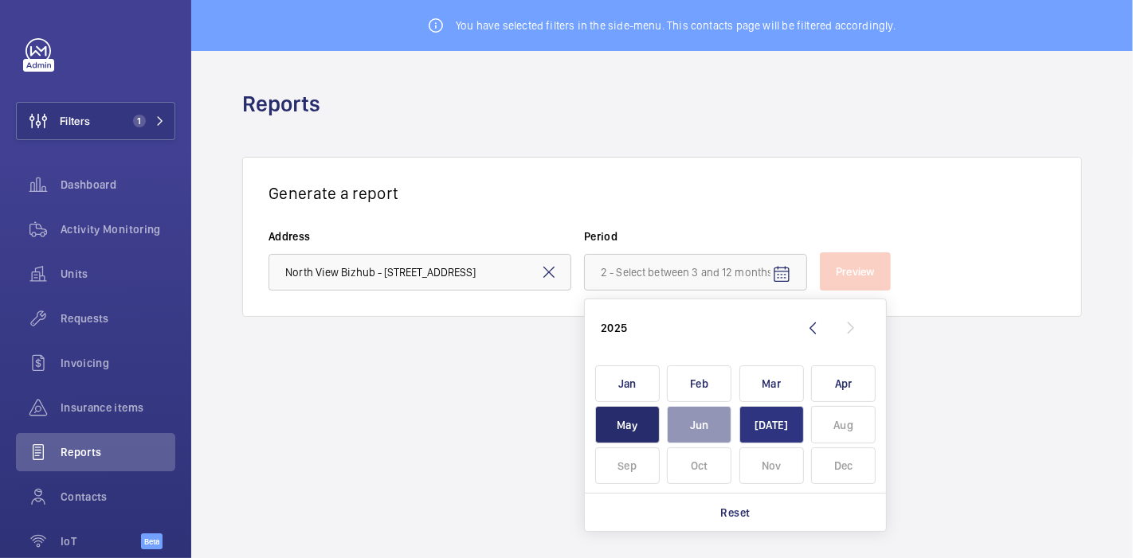
click at [785, 424] on span "[DATE]" at bounding box center [771, 424] width 65 height 37
type input "[DATE] - [DATE]"
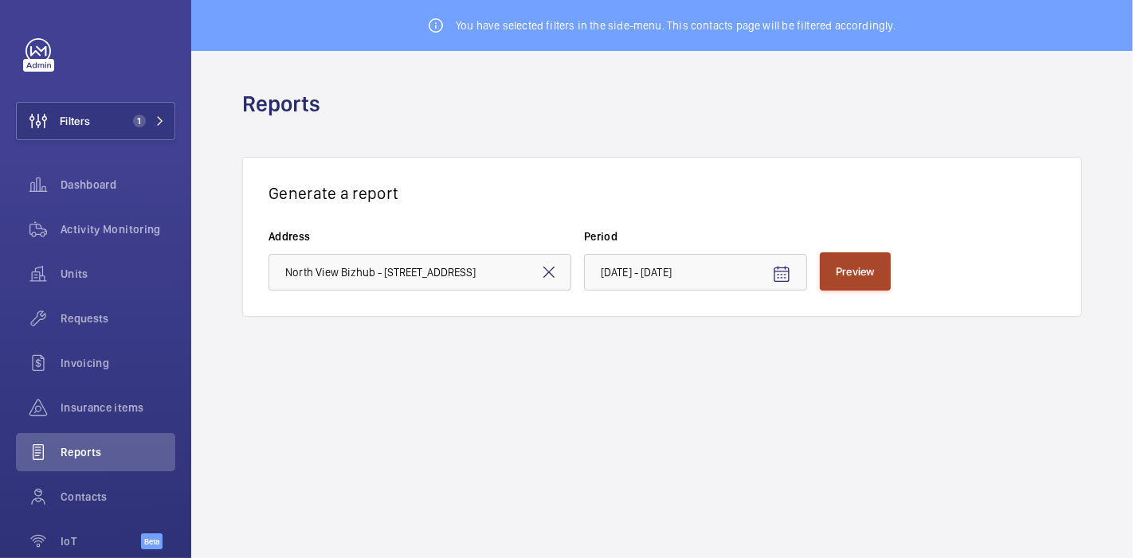
click at [858, 276] on span "Preview" at bounding box center [855, 271] width 39 height 13
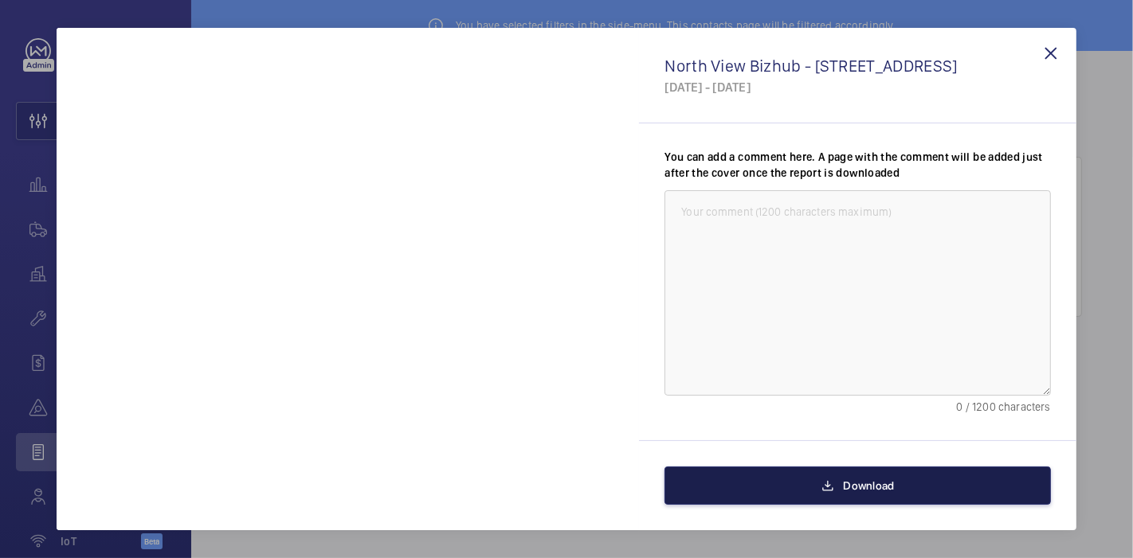
click at [859, 492] on span "Download" at bounding box center [869, 486] width 51 height 13
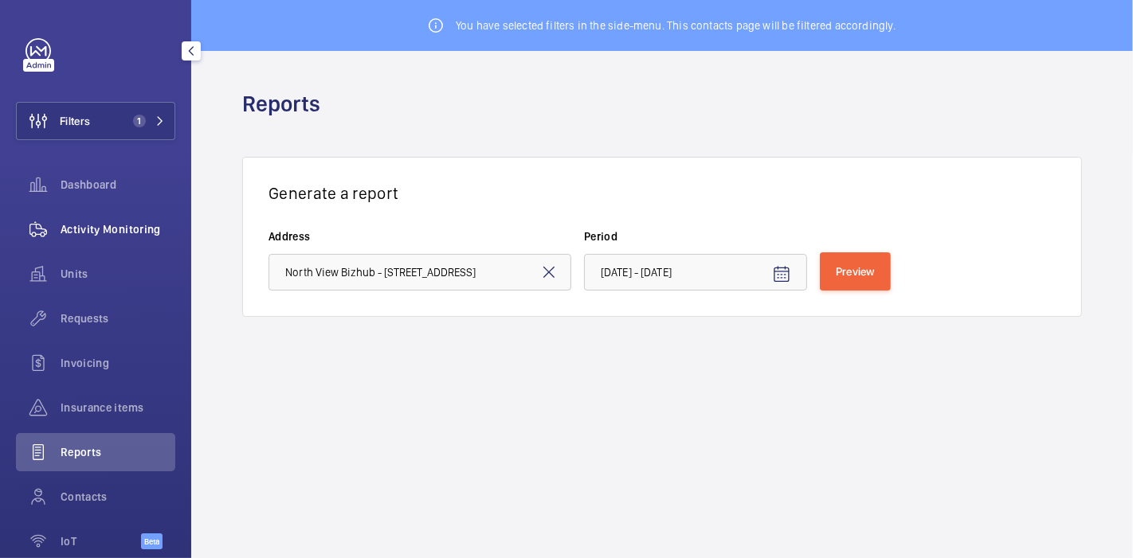
click at [92, 227] on span "Activity Monitoring" at bounding box center [118, 229] width 115 height 16
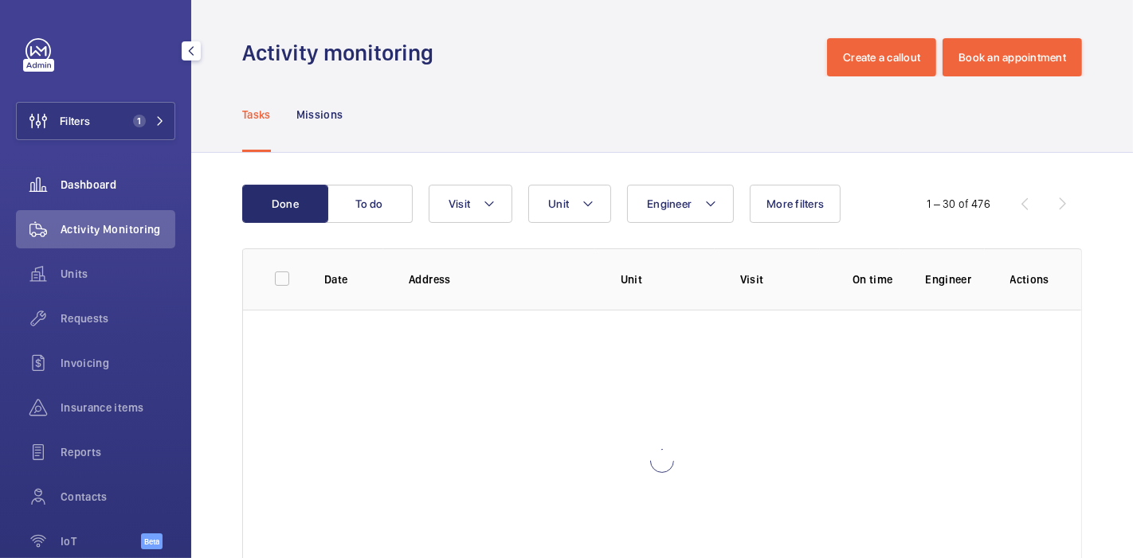
click at [92, 193] on div "Dashboard" at bounding box center [95, 185] width 159 height 38
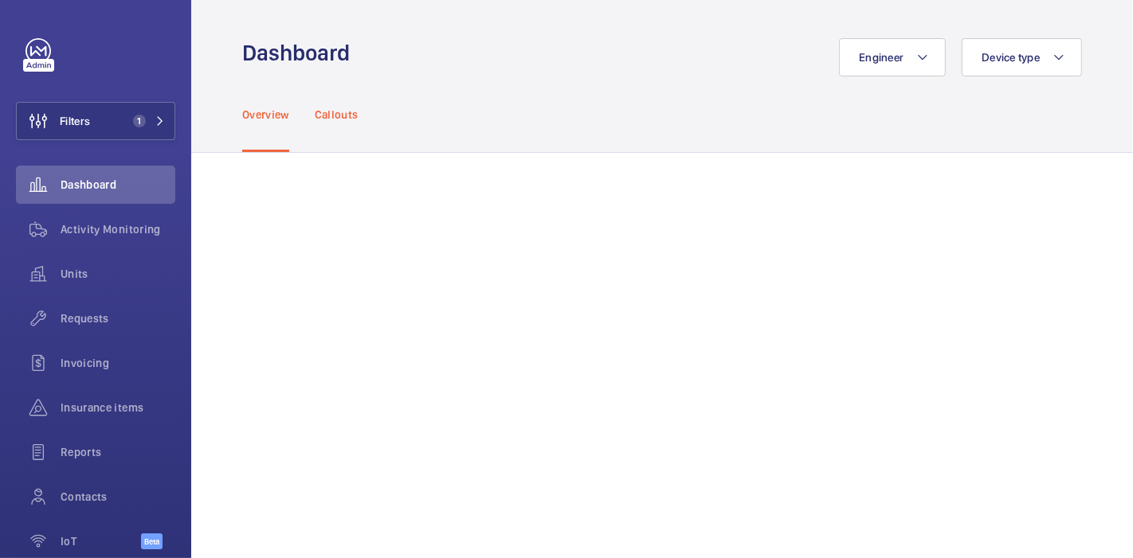
click at [330, 121] on p "Callouts" at bounding box center [337, 115] width 44 height 16
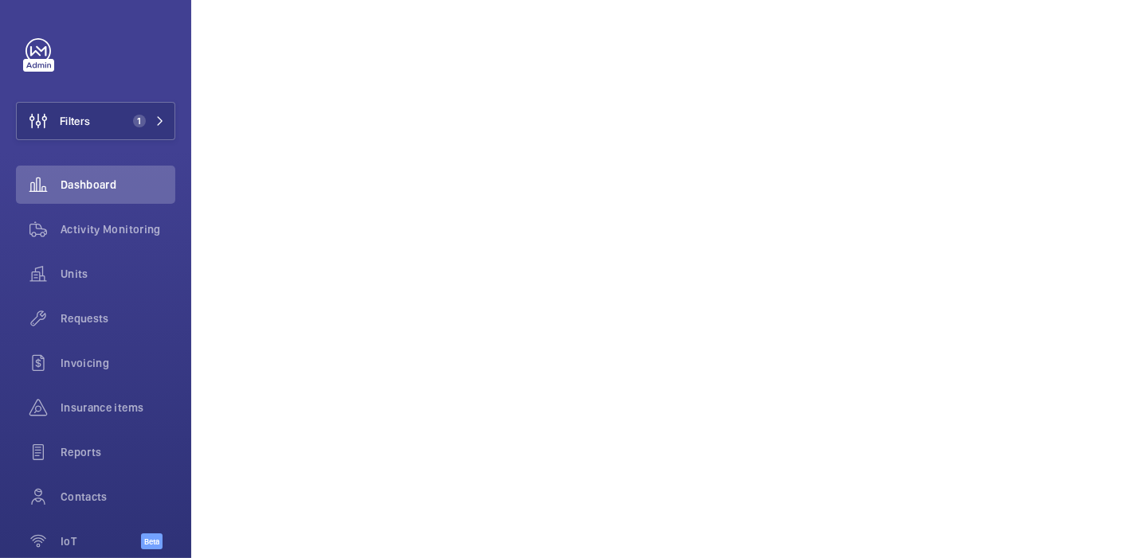
scroll to position [890, 0]
